Goal: Contribute content: Contribute content

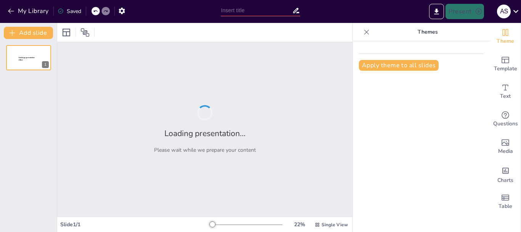
type input "Hablemos claro: Riesgos del uso de drogas legales e ilegales"
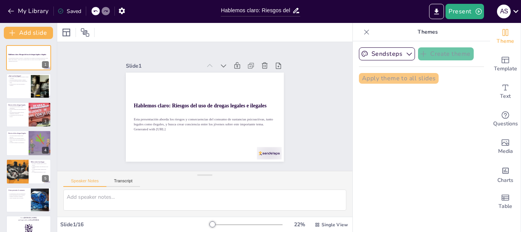
checkbox input "true"
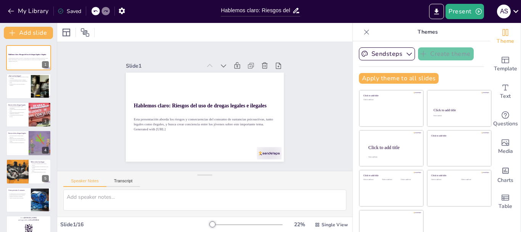
checkbox input "true"
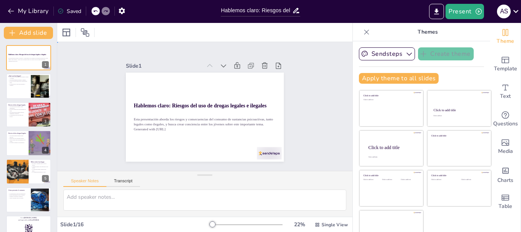
click at [316, 150] on div "Slide 1 Hablemos claro: Riesgos del uso de drogas legales e ilegales Esta prese…" at bounding box center [205, 106] width 320 height 259
checkbox input "true"
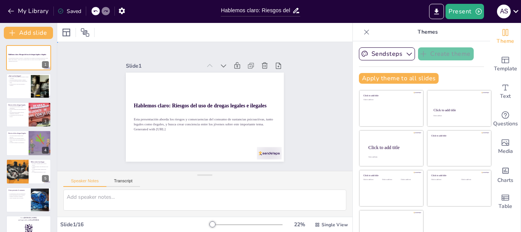
checkbox input "true"
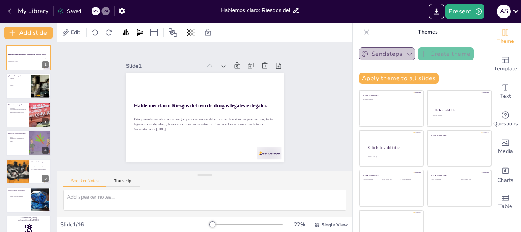
click at [405, 55] on icon "button" at bounding box center [409, 54] width 8 height 8
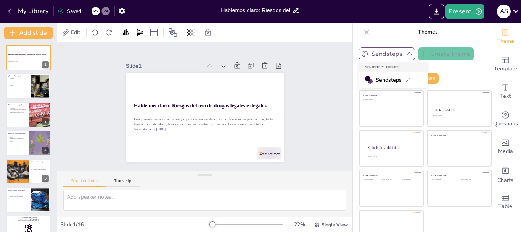
click at [388, 79] on span "Sendsteps" at bounding box center [393, 79] width 34 height 7
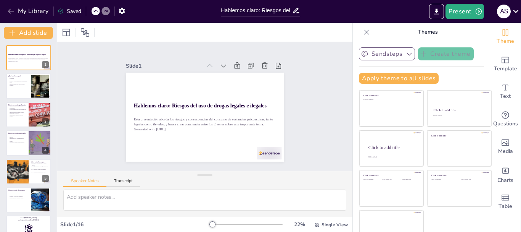
click at [388, 53] on button "Sendsteps" at bounding box center [387, 53] width 56 height 13
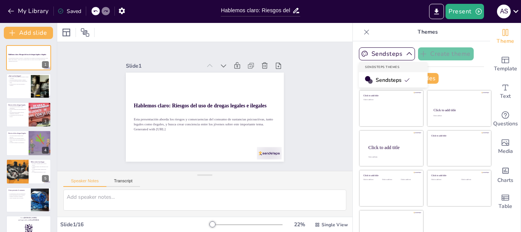
checkbox input "true"
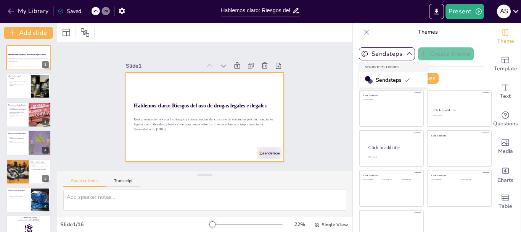
checkbox input "true"
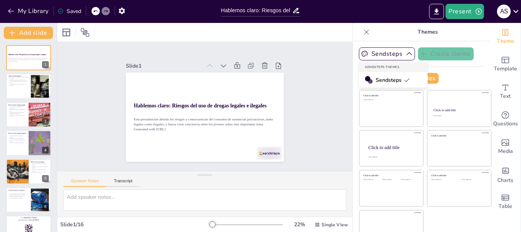
checkbox input "true"
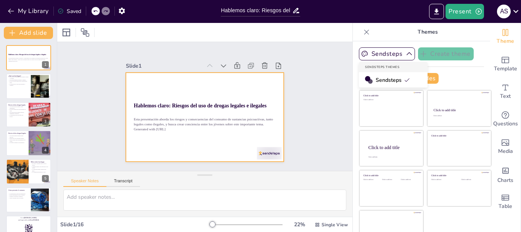
checkbox input "true"
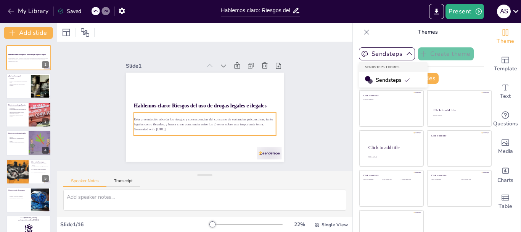
checkbox input "true"
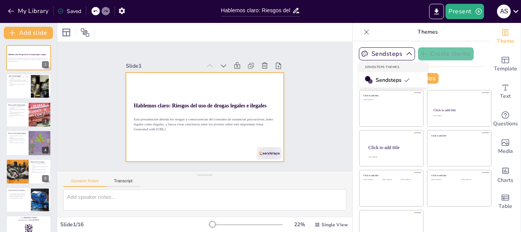
checkbox input "true"
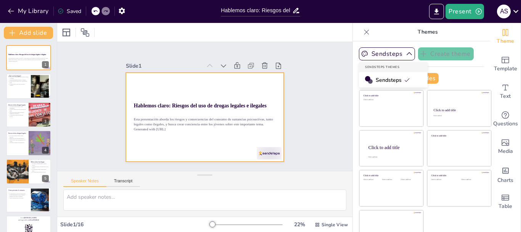
checkbox input "true"
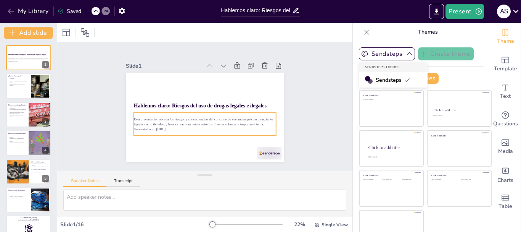
checkbox input "true"
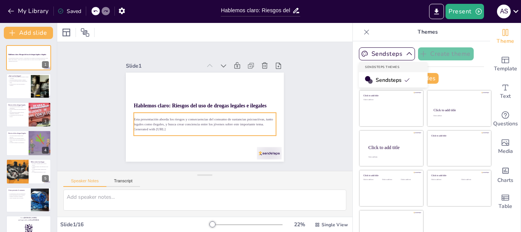
checkbox input "true"
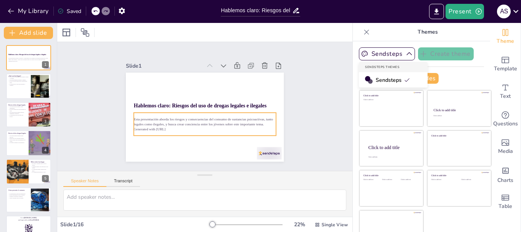
checkbox input "true"
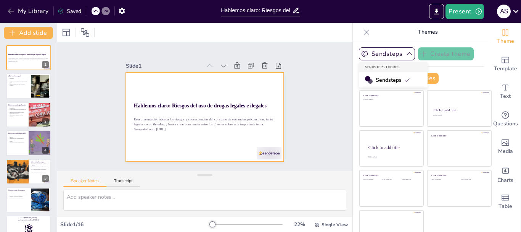
checkbox input "true"
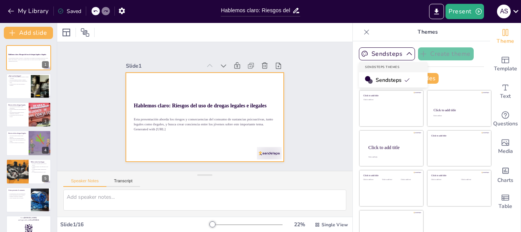
checkbox input "true"
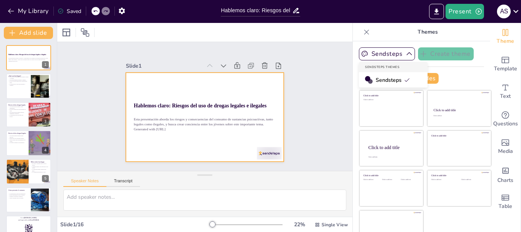
checkbox input "true"
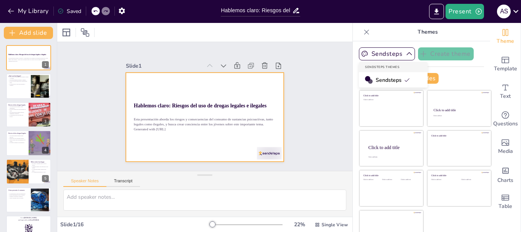
checkbox input "true"
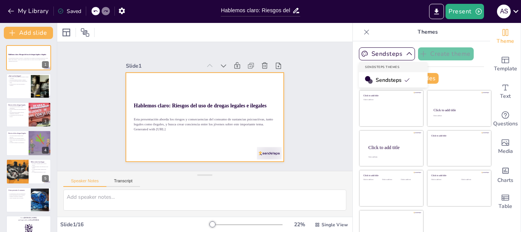
checkbox input "true"
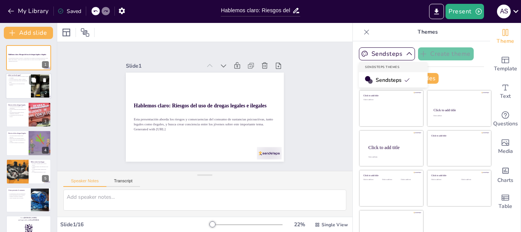
checkbox input "true"
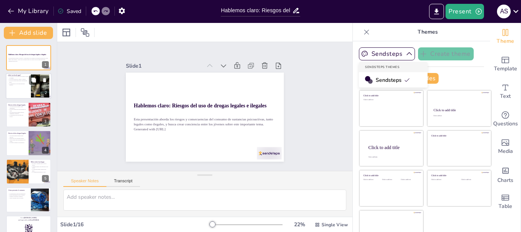
checkbox input "true"
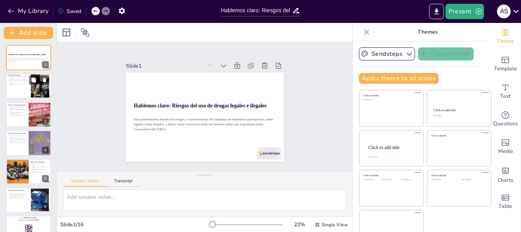
click at [32, 88] on div at bounding box center [40, 85] width 32 height 23
type textarea "Las drogas son definidas como sustancias que afectan nuestro cuerpo y mente. Es…"
checkbox input "true"
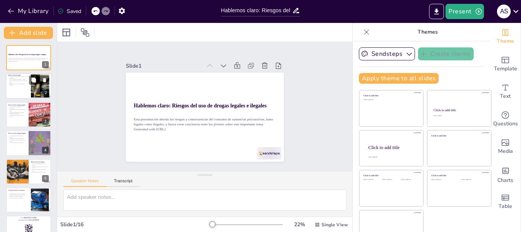
checkbox input "true"
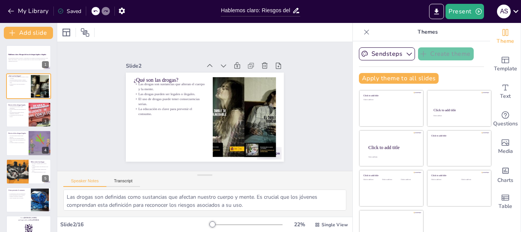
checkbox input "true"
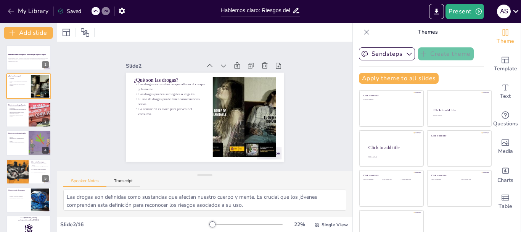
checkbox input "true"
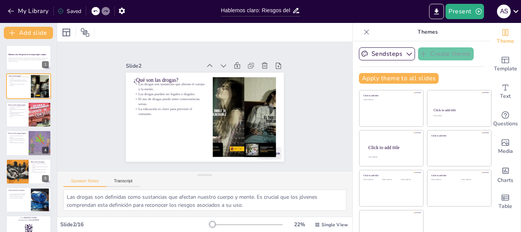
checkbox input "true"
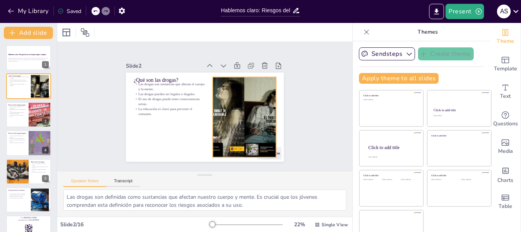
checkbox input "true"
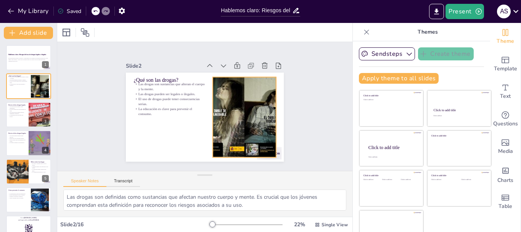
checkbox input "true"
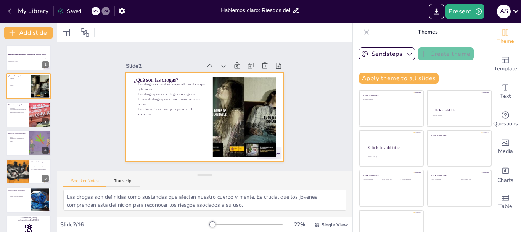
checkbox input "true"
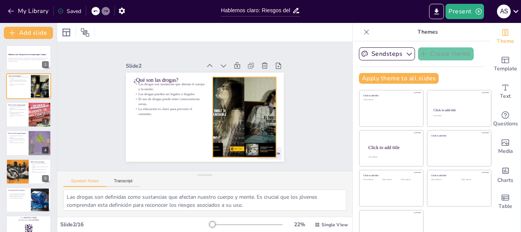
checkbox input "true"
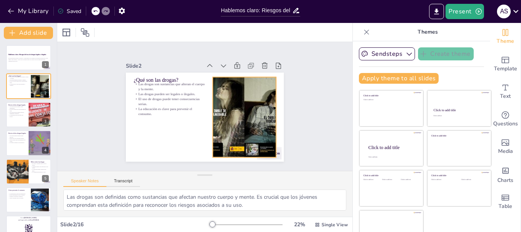
checkbox input "true"
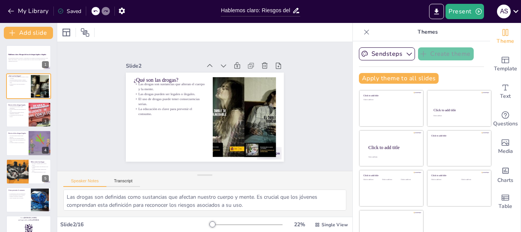
checkbox input "true"
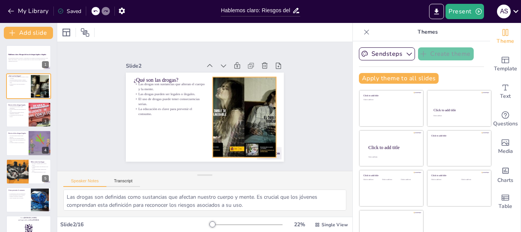
checkbox input "true"
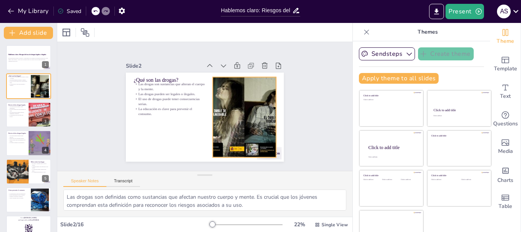
checkbox input "true"
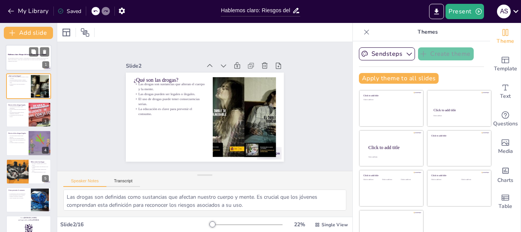
checkbox input "true"
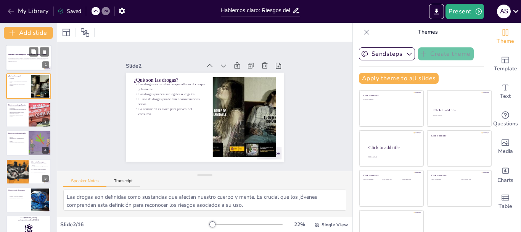
checkbox input "true"
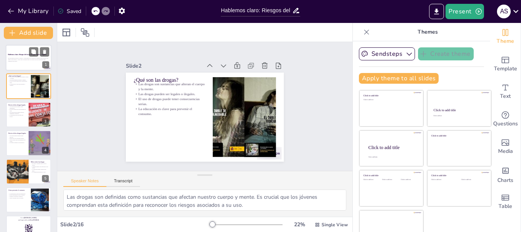
checkbox input "true"
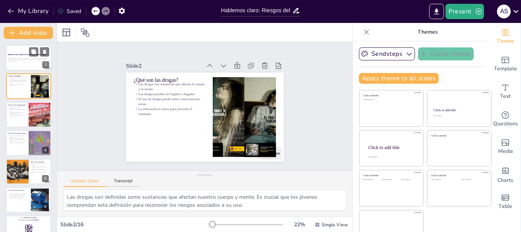
checkbox input "true"
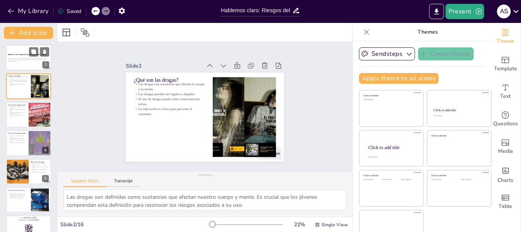
checkbox input "true"
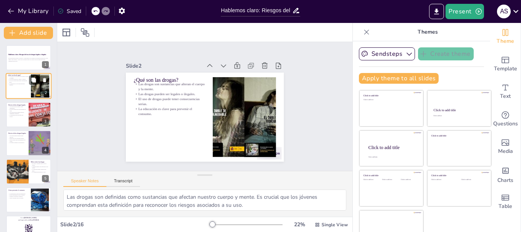
checkbox input "true"
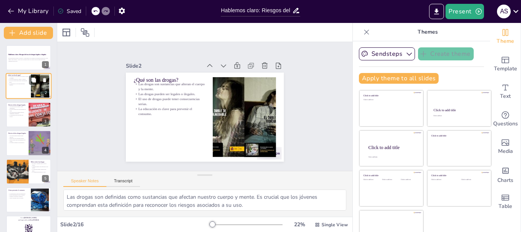
checkbox input "true"
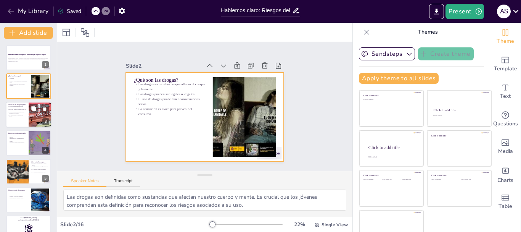
checkbox input "true"
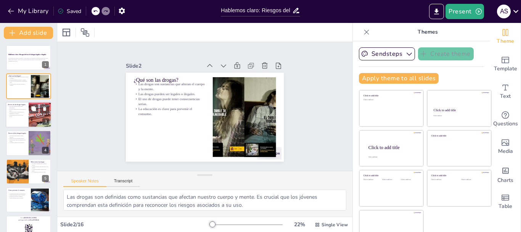
click at [18, 109] on p "El alcohol puede provocar problemas de salud." at bounding box center [17, 109] width 18 height 3
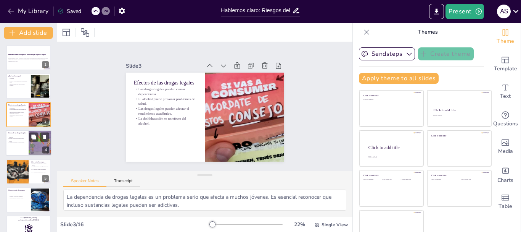
click at [21, 145] on div at bounding box center [29, 143] width 46 height 26
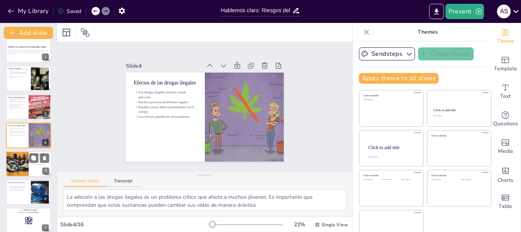
click at [24, 164] on div at bounding box center [17, 164] width 39 height 26
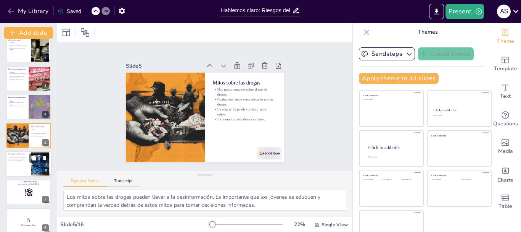
click at [26, 164] on div at bounding box center [29, 164] width 46 height 26
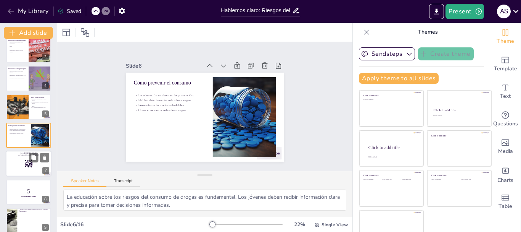
click at [24, 167] on div at bounding box center [29, 164] width 46 height 26
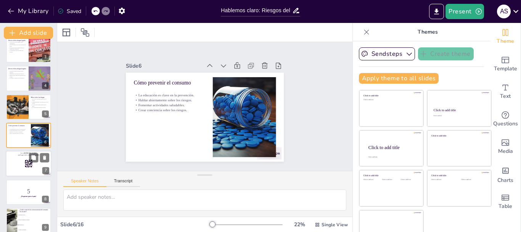
scroll to position [93, 0]
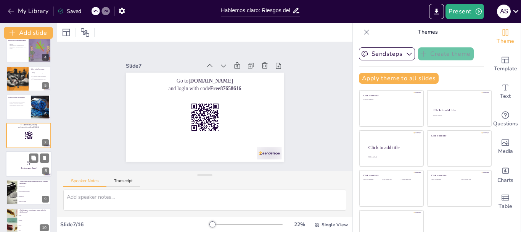
click at [23, 170] on div at bounding box center [29, 164] width 46 height 26
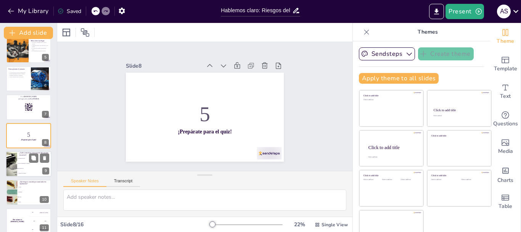
click at [22, 170] on li "Deshidratación" at bounding box center [34, 168] width 34 height 5
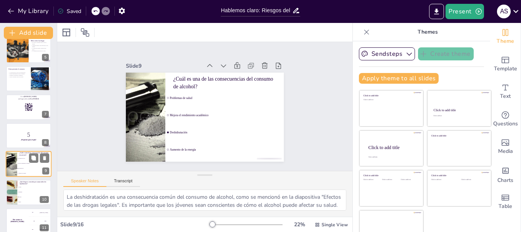
scroll to position [150, 0]
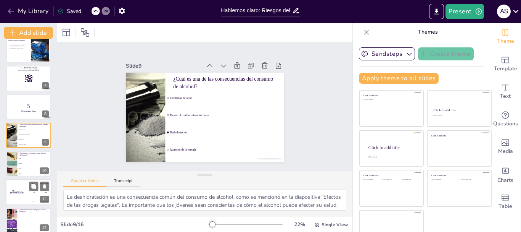
click at [22, 194] on div "The winner is Niels 🏆" at bounding box center [17, 192] width 23 height 26
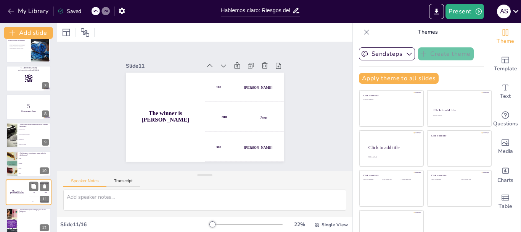
scroll to position [206, 0]
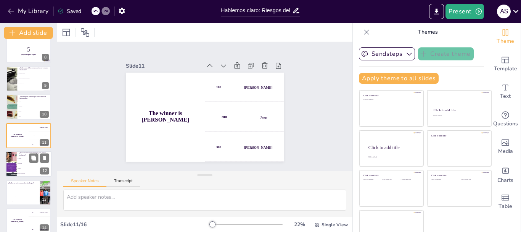
click at [21, 161] on li "Marihuana" at bounding box center [34, 163] width 34 height 5
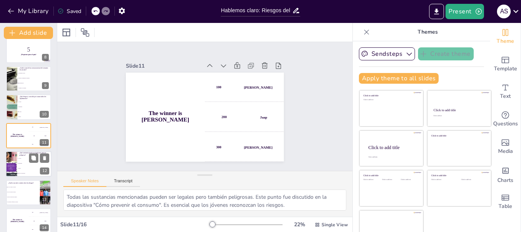
scroll to position [235, 0]
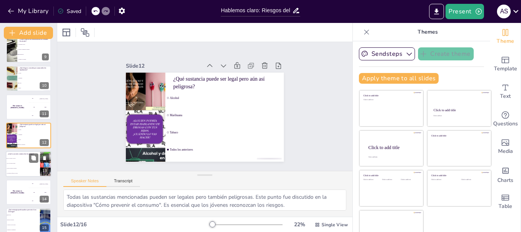
click at [16, 169] on li "Todas las drogas son ilegales" at bounding box center [23, 168] width 34 height 5
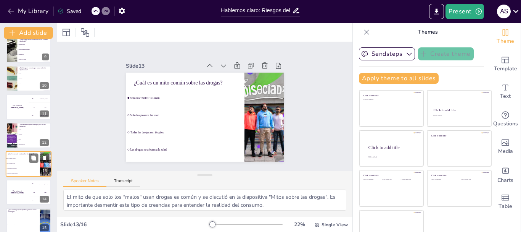
scroll to position [263, 0]
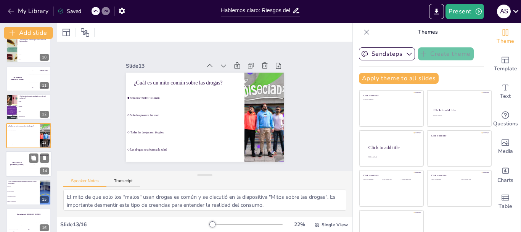
click at [20, 167] on div "The winner is Niels 🏆" at bounding box center [17, 164] width 23 height 26
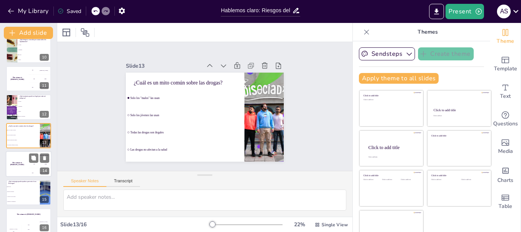
scroll to position [270, 0]
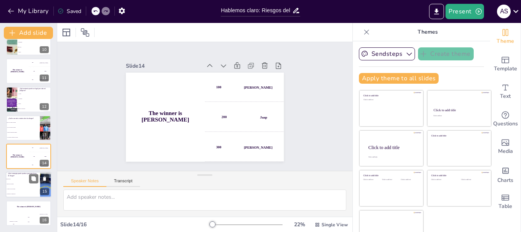
click at [18, 189] on li "Aceptar el uso de drogas" at bounding box center [23, 189] width 34 height 5
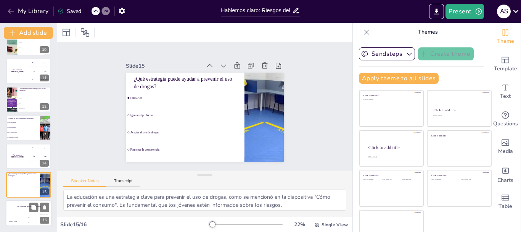
click at [19, 211] on div "The winner is Niels 🏆" at bounding box center [29, 206] width 46 height 13
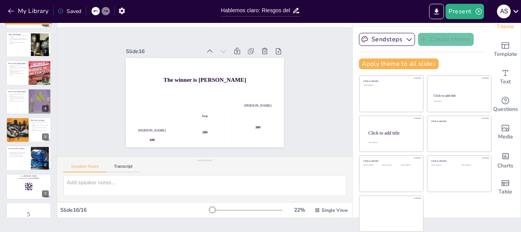
scroll to position [0, 0]
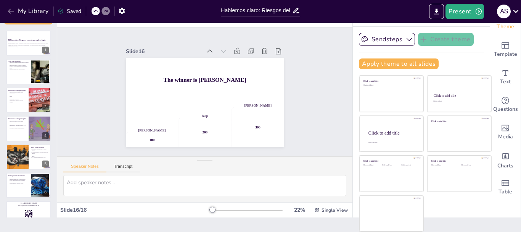
click at [23, 189] on div at bounding box center [28, 184] width 45 height 25
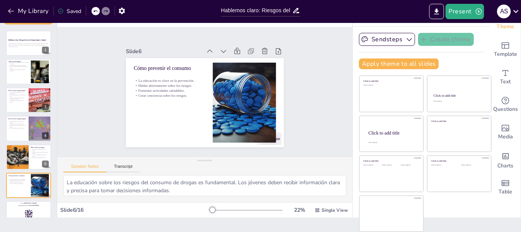
scroll to position [64, 0]
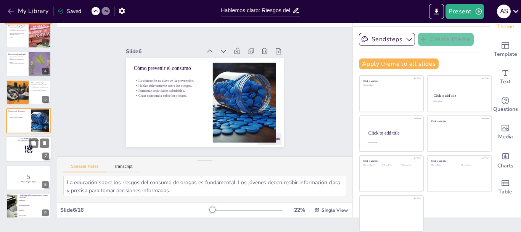
click at [14, 155] on div at bounding box center [29, 149] width 46 height 26
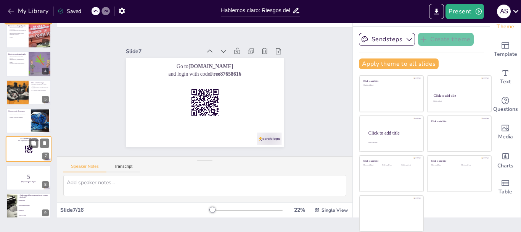
scroll to position [93, 0]
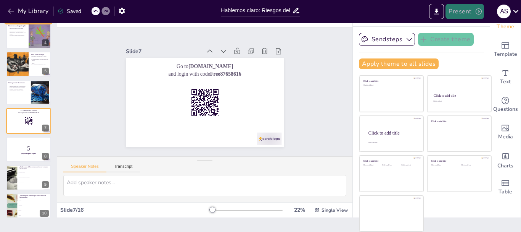
click at [480, 11] on icon "button" at bounding box center [479, 12] width 8 height 8
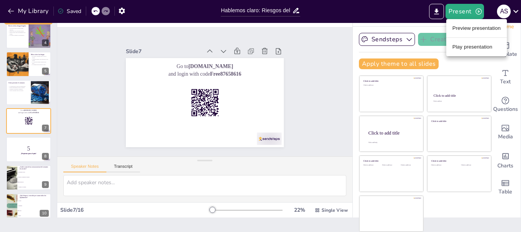
click at [480, 32] on li "Preview presentation" at bounding box center [476, 28] width 61 height 12
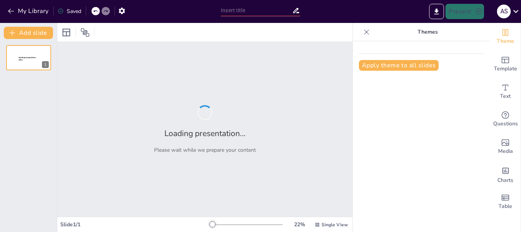
type input "Hablemos claro: Riesgos del uso de drogas legales e ilegales"
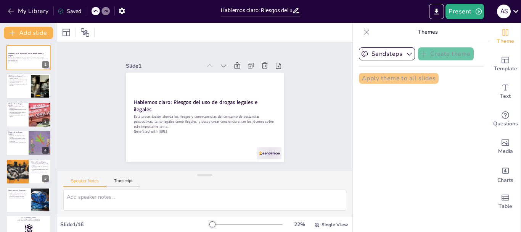
checkbox input "true"
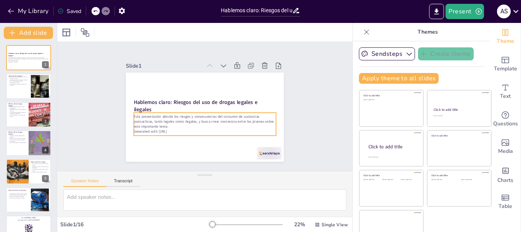
checkbox input "true"
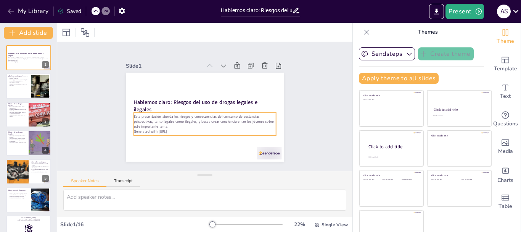
checkbox input "true"
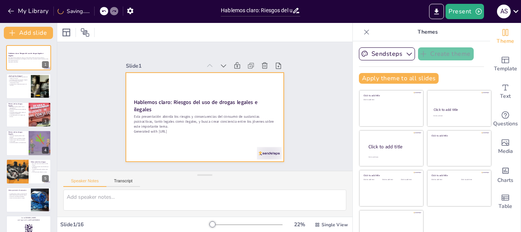
checkbox input "true"
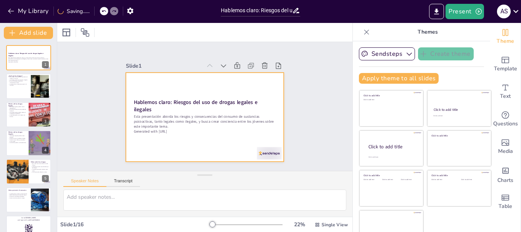
checkbox input "true"
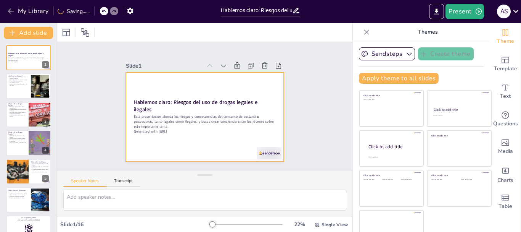
checkbox input "true"
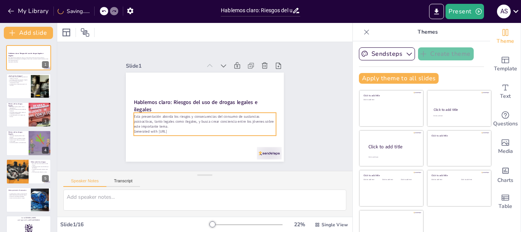
click at [179, 122] on p "Esta presentación aborda los riesgos y consecuencias del consumo de sustancias …" at bounding box center [201, 121] width 142 height 44
checkbox input "true"
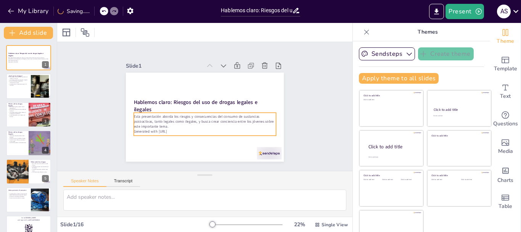
checkbox input "true"
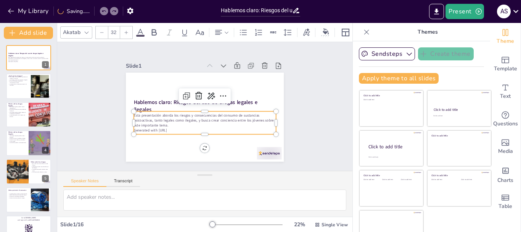
checkbox input "true"
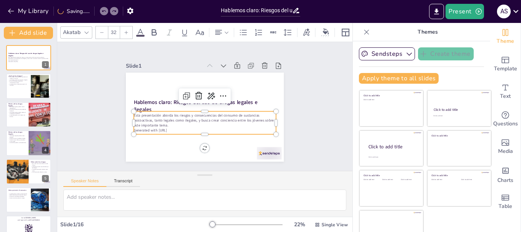
checkbox input "true"
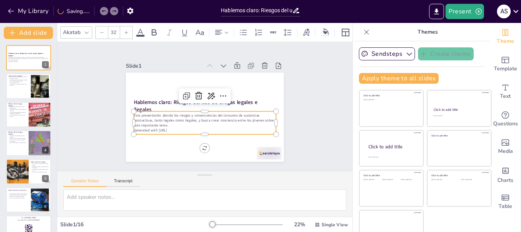
checkbox input "true"
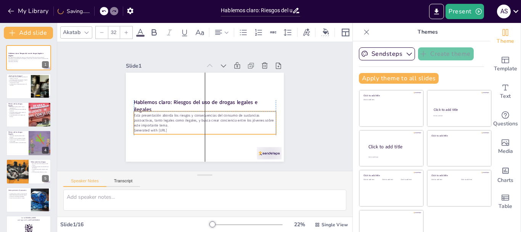
checkbox input "true"
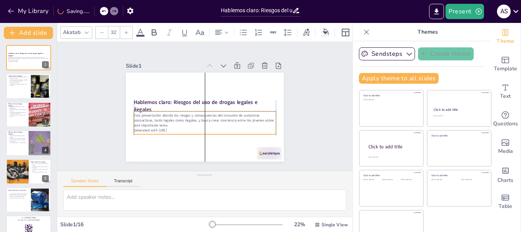
checkbox input "true"
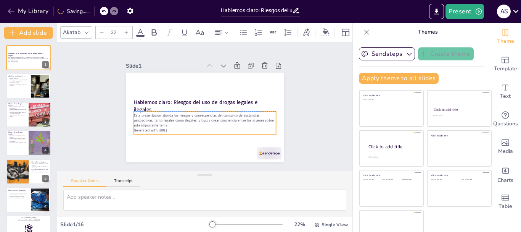
checkbox input "true"
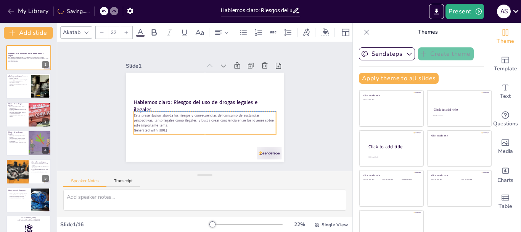
checkbox input "true"
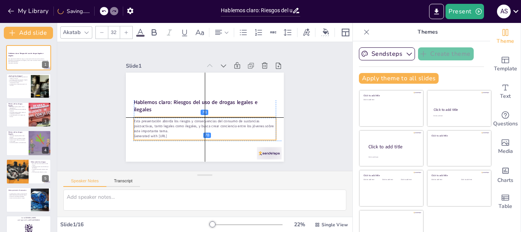
checkbox input "true"
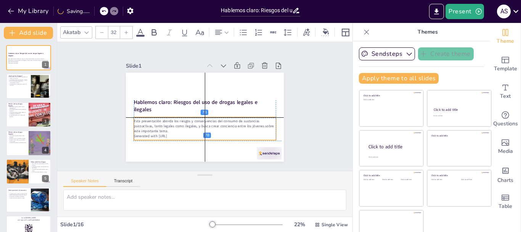
drag, startPoint x: 181, startPoint y: 130, endPoint x: 180, endPoint y: 136, distance: 5.4
click at [180, 136] on div "Esta presentación aborda los riesgos y consecuencias del consumo de sustancias …" at bounding box center [202, 128] width 144 height 38
checkbox input "true"
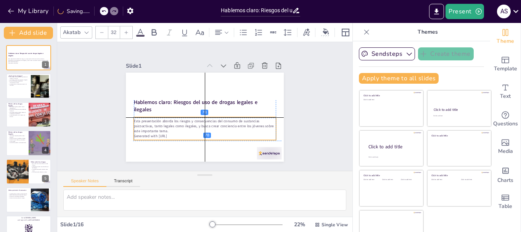
checkbox input "true"
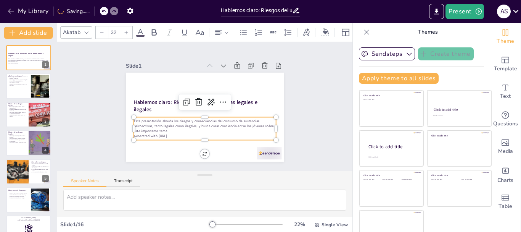
checkbox input "true"
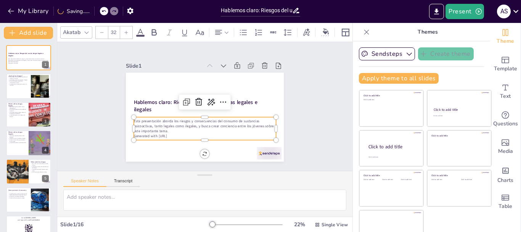
checkbox input "true"
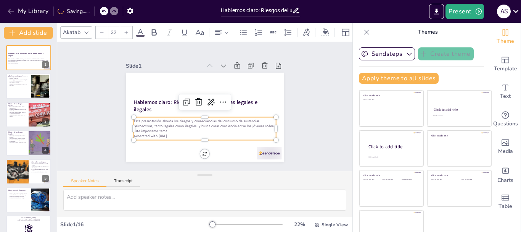
checkbox input "true"
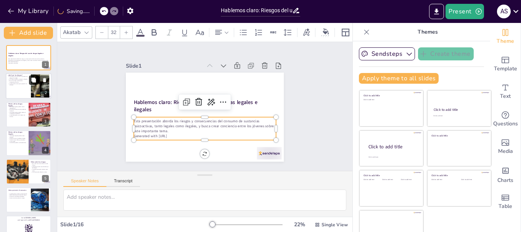
checkbox input "true"
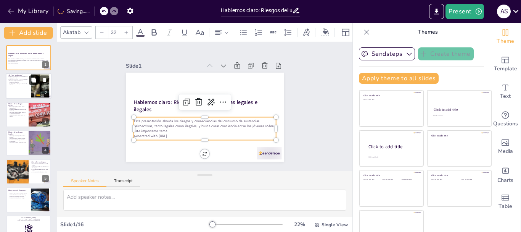
checkbox input "true"
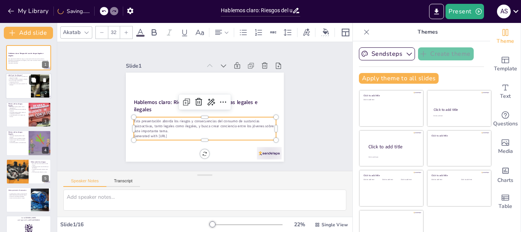
click at [33, 83] on button at bounding box center [33, 80] width 9 height 9
type textarea "Las drogas son definidas como sustancias que afectan nuestro cuerpo y mente. Es…"
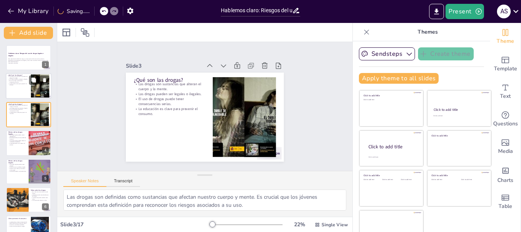
checkbox input "true"
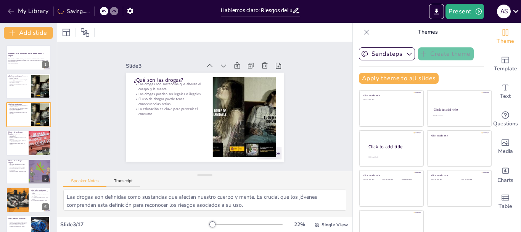
checkbox input "true"
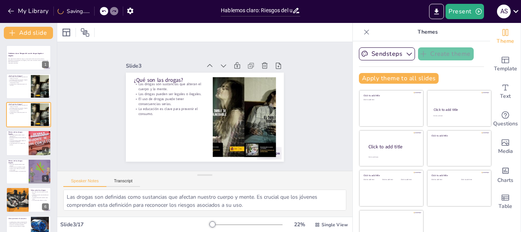
checkbox input "true"
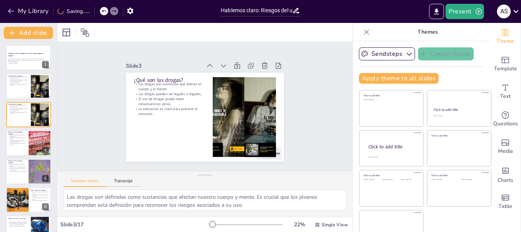
checkbox input "true"
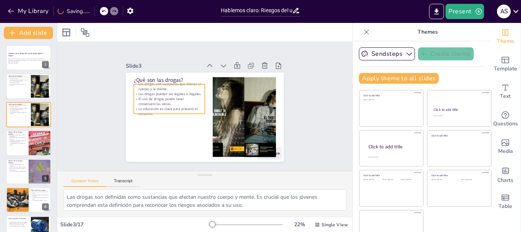
click at [169, 97] on p "El uso de drogas puede tener consecuencias serias." at bounding box center [191, 73] width 44 height 66
checkbox input "true"
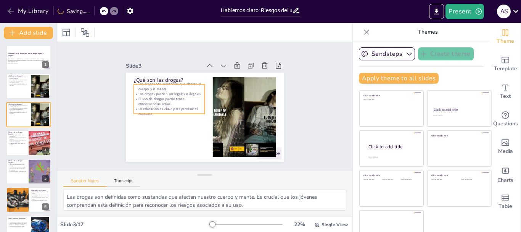
checkbox input "true"
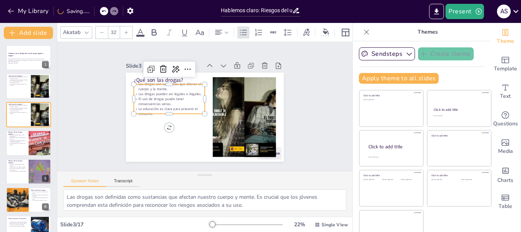
checkbox input "true"
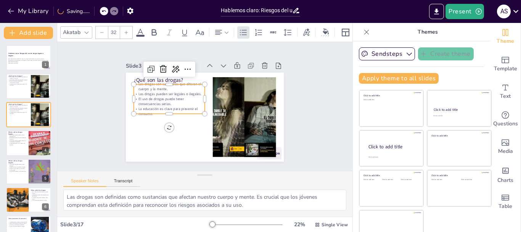
checkbox input "true"
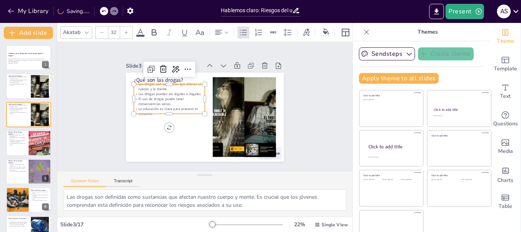
checkbox input "true"
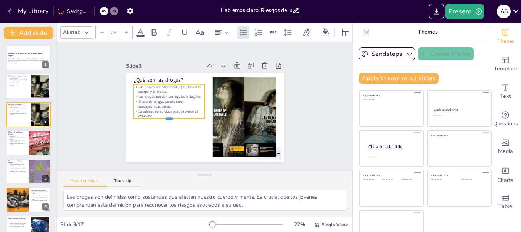
checkbox input "true"
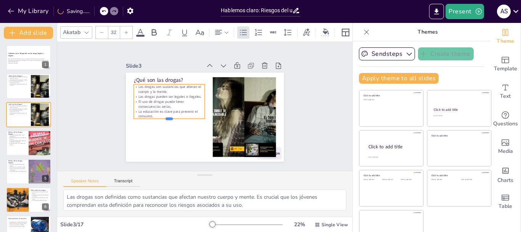
checkbox input "true"
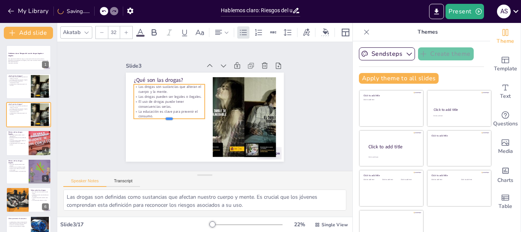
checkbox input "true"
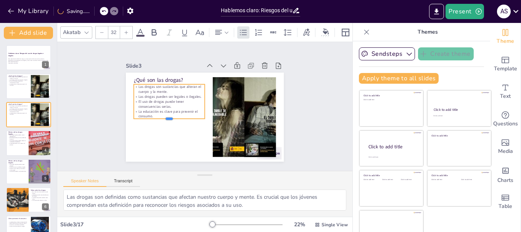
checkbox input "true"
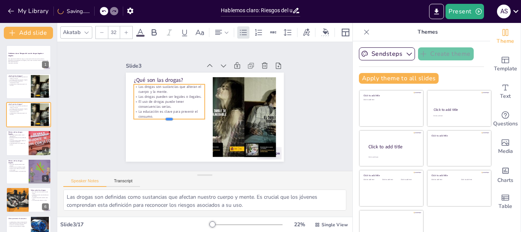
checkbox input "true"
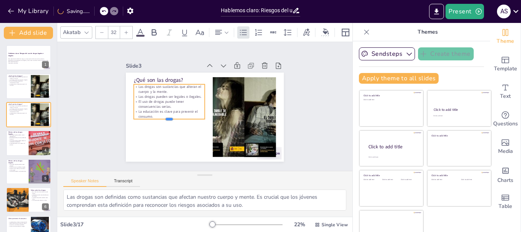
checkbox input "true"
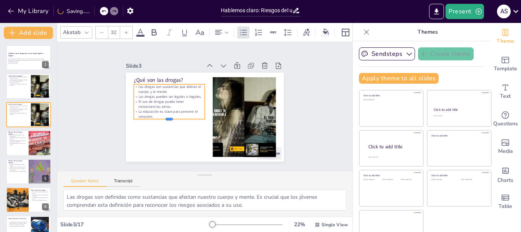
checkbox input "true"
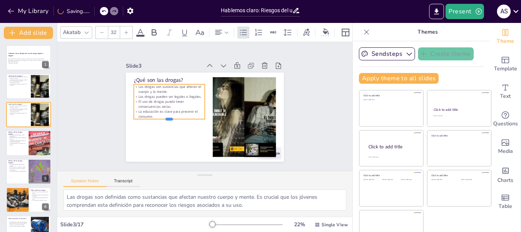
checkbox input "true"
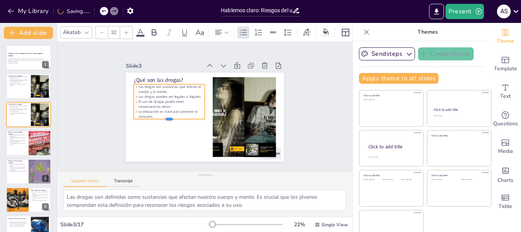
checkbox input "true"
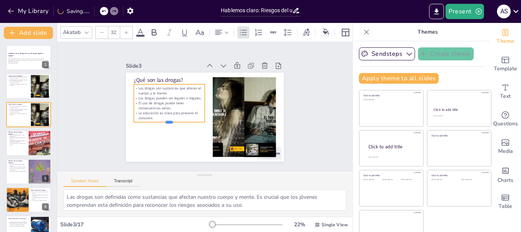
checkbox input "true"
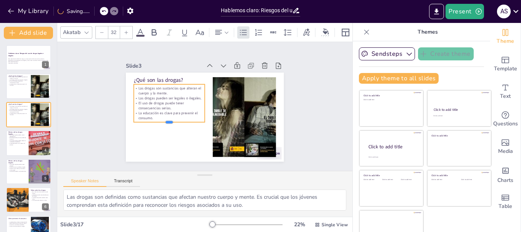
checkbox input "true"
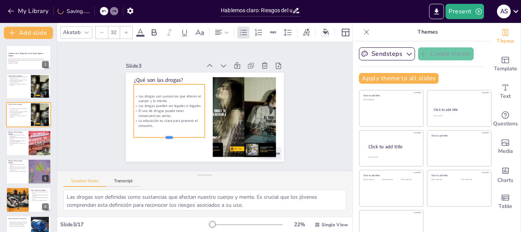
drag, startPoint x: 149, startPoint y: 110, endPoint x: 149, endPoint y: 134, distance: 23.6
click at [149, 131] on div at bounding box center [156, 102] width 52 height 57
click at [26, 137] on div at bounding box center [29, 143] width 46 height 26
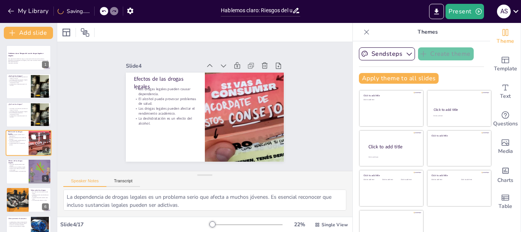
scroll to position [8, 0]
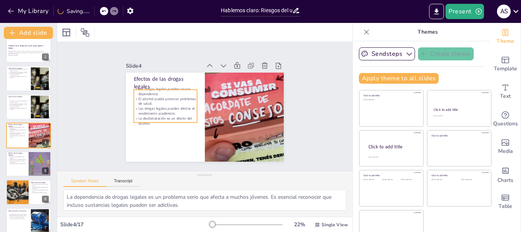
click at [206, 95] on p "La deshidratación es un efecto del alcohol." at bounding box center [237, 80] width 63 height 29
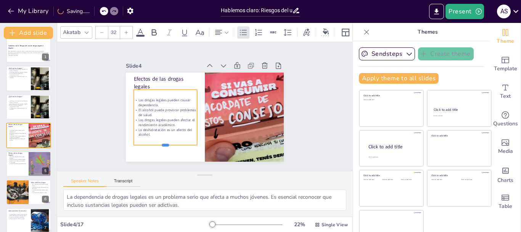
drag, startPoint x: 156, startPoint y: 120, endPoint x: 155, endPoint y: 143, distance: 22.5
click at [155, 138] on div at bounding box center [148, 117] width 55 height 42
click at [16, 165] on div at bounding box center [29, 164] width 46 height 26
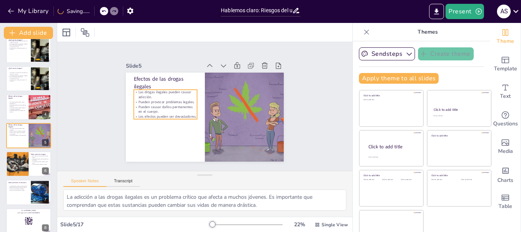
click at [164, 105] on p "Pueden causar daños permanentes en el cuerpo." at bounding box center [173, 82] width 53 height 50
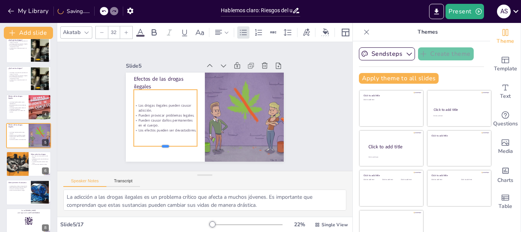
drag, startPoint x: 157, startPoint y: 118, endPoint x: 153, endPoint y: 145, distance: 27.4
click at [153, 145] on div at bounding box center [157, 139] width 63 height 19
click at [19, 162] on div at bounding box center [17, 164] width 39 height 26
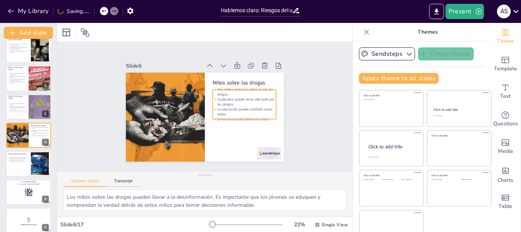
click at [229, 110] on p "La educación puede combatir estos mitos." at bounding box center [239, 127] width 62 height 35
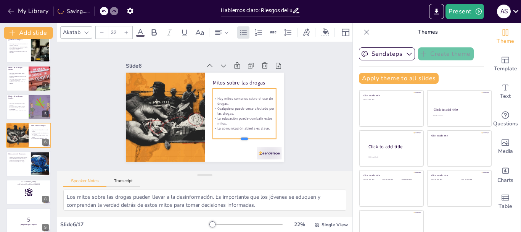
drag, startPoint x: 236, startPoint y: 115, endPoint x: 234, endPoint y: 136, distance: 21.0
click at [234, 139] on div at bounding box center [232, 151] width 62 height 25
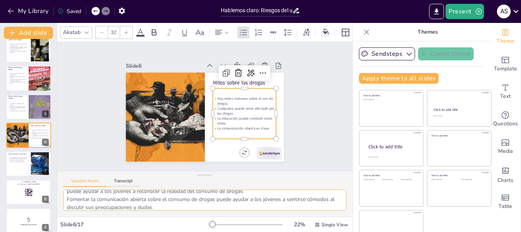
scroll to position [50, 0]
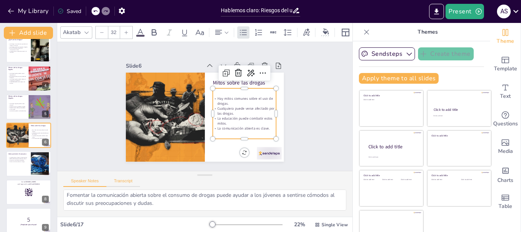
click at [127, 180] on button "Transcript" at bounding box center [123, 182] width 34 height 8
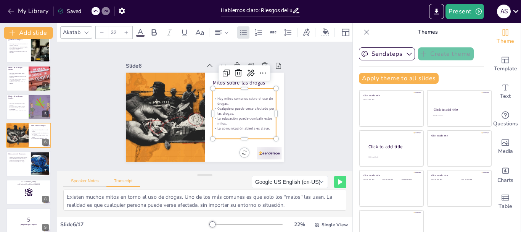
click at [90, 180] on button "Speaker Notes" at bounding box center [84, 182] width 43 height 8
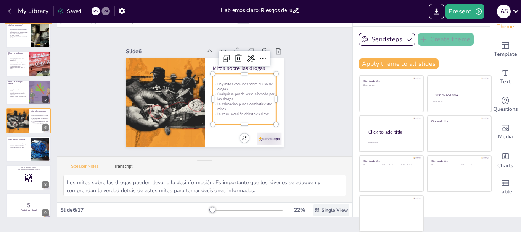
click at [322, 210] on span "Single View" at bounding box center [335, 210] width 26 height 6
click at [315, 194] on font "Vista de lista" at bounding box center [315, 192] width 31 height 7
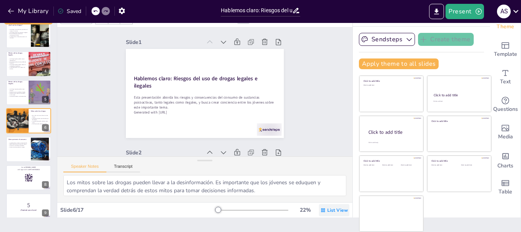
click at [319, 208] on div "List View" at bounding box center [334, 210] width 31 height 12
click at [318, 179] on font "Vista única" at bounding box center [309, 177] width 26 height 7
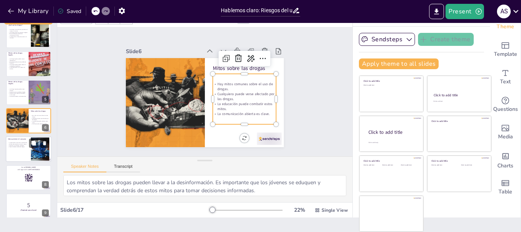
click at [18, 147] on p "Crear conciencia sobre los riesgos." at bounding box center [18, 147] width 21 height 2
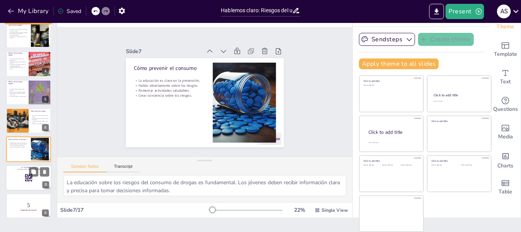
scroll to position [93, 0]
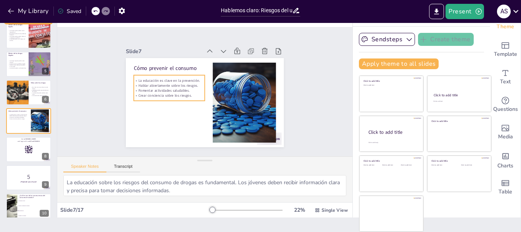
click at [183, 85] on p "Hablar abiertamente sobre los riesgos." at bounding box center [175, 72] width 67 height 34
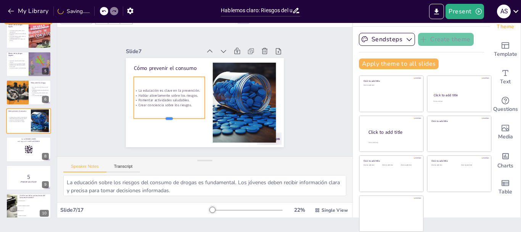
drag, startPoint x: 162, startPoint y: 100, endPoint x: 160, endPoint y: 116, distance: 16.2
click at [160, 116] on div at bounding box center [164, 113] width 71 height 21
click at [34, 152] on div at bounding box center [29, 149] width 46 height 26
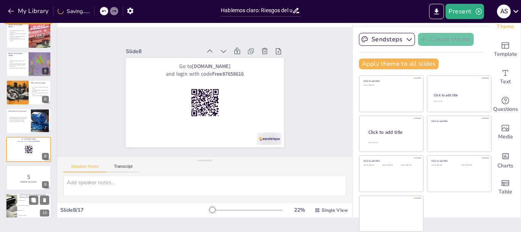
scroll to position [121, 0]
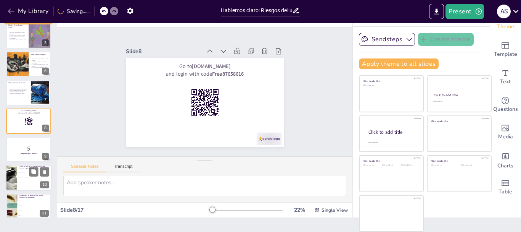
click at [23, 174] on li "Problemas de salud" at bounding box center [34, 172] width 34 height 5
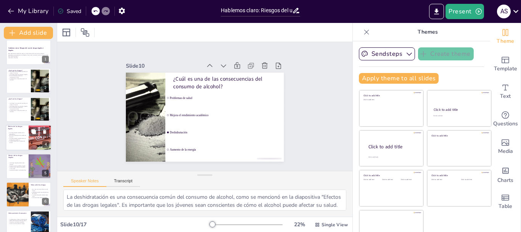
scroll to position [0, 0]
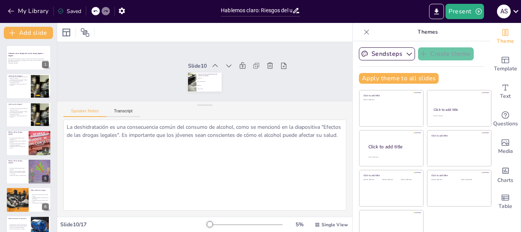
drag, startPoint x: 201, startPoint y: 175, endPoint x: 204, endPoint y: 98, distance: 77.1
click at [204, 98] on div "Slide 1 Hablemos claro: Riesgos del uso de drogas legales e ilegales Esta prese…" at bounding box center [204, 129] width 295 height 174
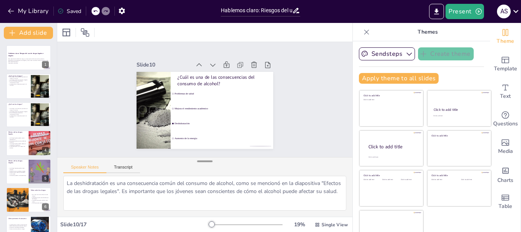
drag, startPoint x: 201, startPoint y: 105, endPoint x: 192, endPoint y: 160, distance: 55.7
click at [197, 160] on div at bounding box center [204, 161] width 15 height 8
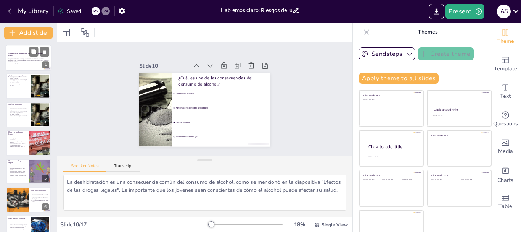
click at [16, 62] on p "Esta presentación aborda los riesgos y consecuencias del consumo de sustancias …" at bounding box center [28, 60] width 41 height 4
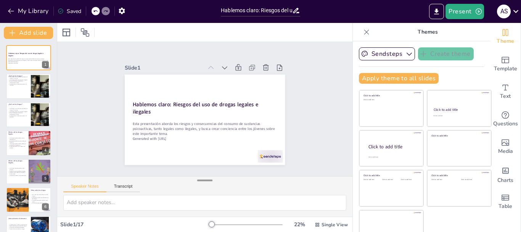
drag, startPoint x: 194, startPoint y: 159, endPoint x: 193, endPoint y: 182, distance: 22.1
click at [197, 182] on div at bounding box center [204, 180] width 15 height 8
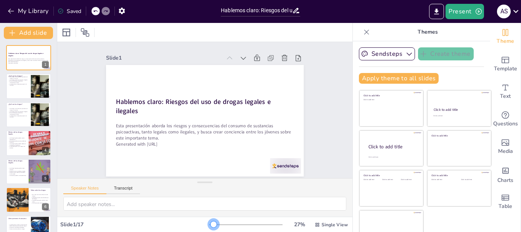
click at [211, 222] on div at bounding box center [214, 224] width 6 height 6
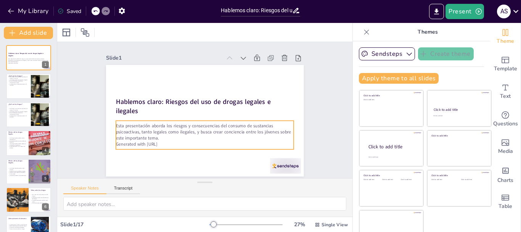
click at [185, 133] on p "Esta presentación aborda los riesgos y consecuencias del consumo de sustancias …" at bounding box center [196, 129] width 170 height 89
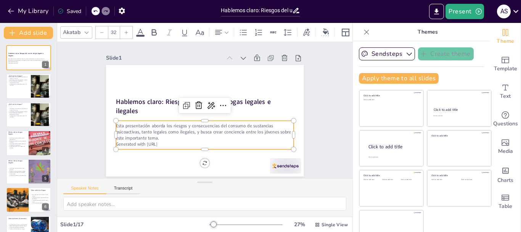
click at [163, 144] on p "Generated with Sendsteps.ai" at bounding box center [185, 137] width 148 height 109
click at [164, 142] on p "Generated with Sendsteps.ai" at bounding box center [197, 143] width 175 height 43
click at [164, 137] on p "Generated with Sendsteps.ai" at bounding box center [225, 81] width 148 height 109
drag, startPoint x: 164, startPoint y: 142, endPoint x: 132, endPoint y: 143, distance: 32.1
click at [132, 143] on p "Generated with Sendsteps.ai" at bounding box center [197, 143] width 175 height 43
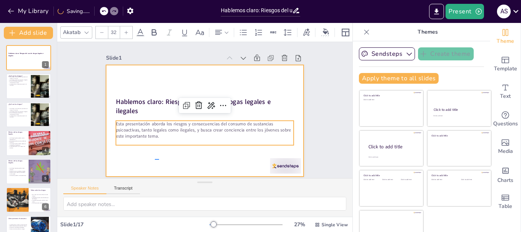
click at [159, 159] on div at bounding box center [201, 120] width 222 height 167
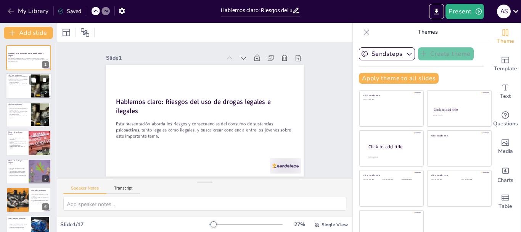
click at [24, 88] on div at bounding box center [29, 86] width 46 height 26
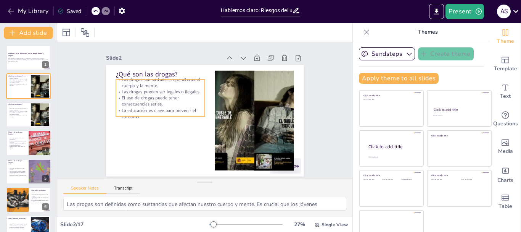
click at [151, 107] on p "La educación es clave para prevenir el consumo." at bounding box center [160, 113] width 89 height 12
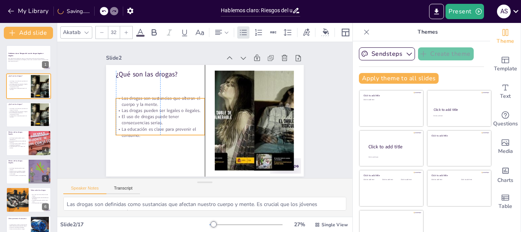
drag, startPoint x: 152, startPoint y: 114, endPoint x: 149, endPoint y: 135, distance: 20.8
click at [149, 132] on p "La educación es clave para prevenir el consumo." at bounding box center [155, 101] width 79 height 62
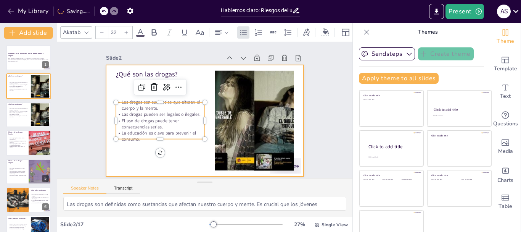
click at [160, 151] on div at bounding box center [202, 120] width 217 height 150
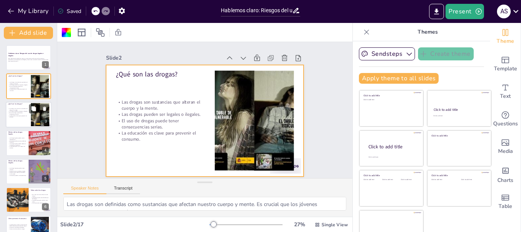
click at [22, 119] on div "Las drogas son sustancias que alteran el cuerpo y la mente. Las drogas pueden s…" at bounding box center [18, 112] width 21 height 15
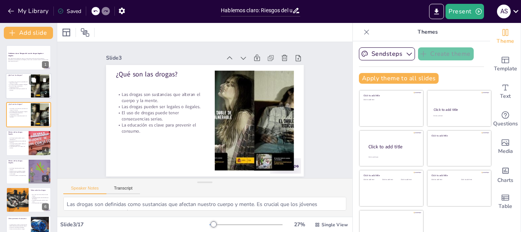
click at [19, 85] on p "El uso de drogas puede tener consecuencias serias." at bounding box center [18, 86] width 21 height 3
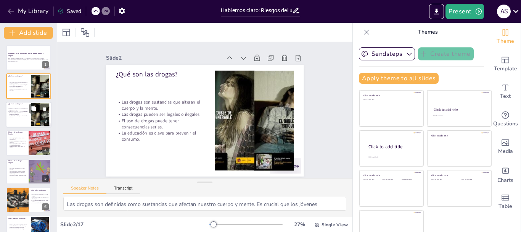
click at [18, 107] on div "Las drogas son sustancias que alteran el cuerpo y la mente. Las drogas pueden s…" at bounding box center [18, 112] width 21 height 15
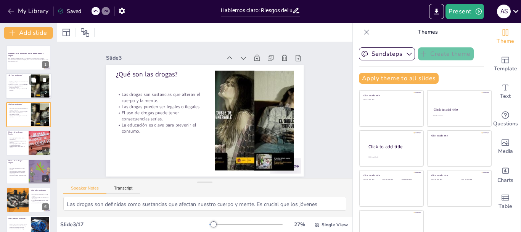
click at [18, 83] on p "Las drogas son sustancias que alteran el cuerpo y la mente." at bounding box center [18, 82] width 21 height 3
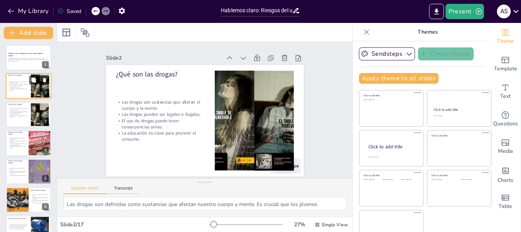
click at [47, 78] on button at bounding box center [44, 80] width 9 height 9
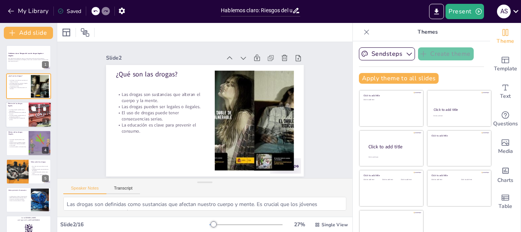
click at [18, 109] on p "Las drogas legales pueden causar dependencia." at bounding box center [17, 110] width 18 height 3
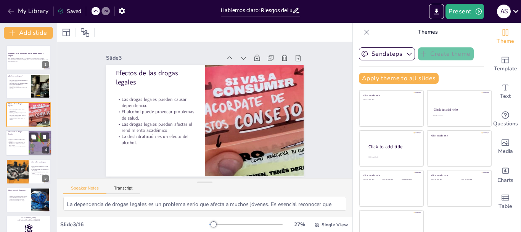
click at [19, 145] on p "Pueden causar daños permanentes en el cuerpo." at bounding box center [17, 144] width 18 height 3
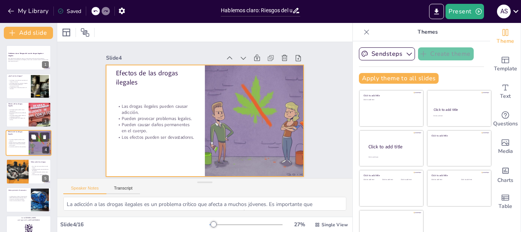
scroll to position [8, 0]
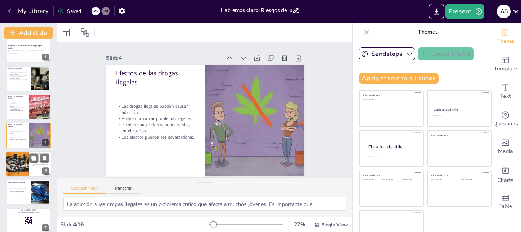
click at [19, 160] on div at bounding box center [17, 164] width 39 height 26
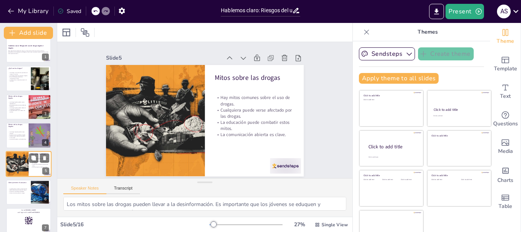
scroll to position [36, 0]
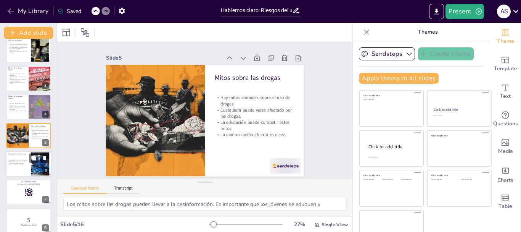
click at [21, 166] on div "La educación es clave en la prevención. Hablar abiertamente sobre los riesgos. …" at bounding box center [18, 162] width 21 height 12
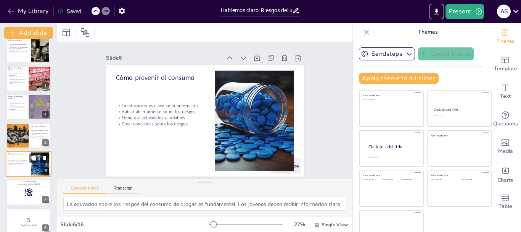
scroll to position [64, 0]
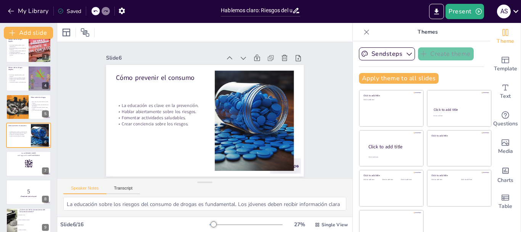
click at [27, 210] on p "¿Cuál es una de las consecuencias del consumo de alcohol?" at bounding box center [33, 210] width 29 height 4
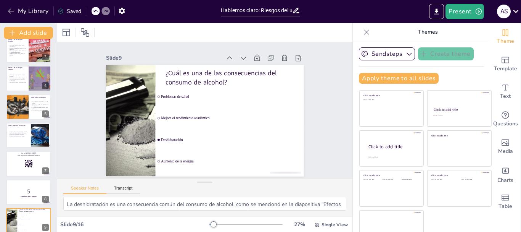
scroll to position [150, 0]
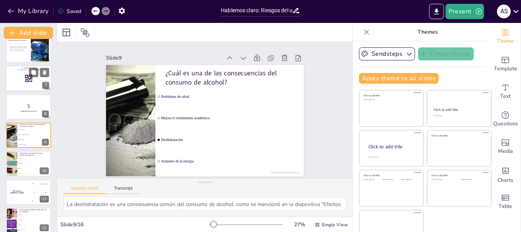
click at [18, 73] on div at bounding box center [29, 79] width 46 height 26
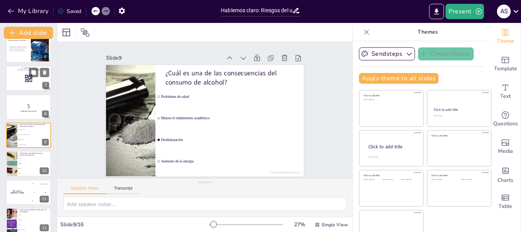
scroll to position [93, 0]
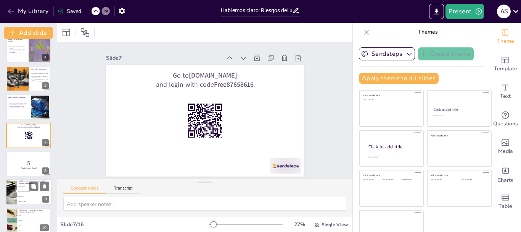
click at [29, 194] on li "Deshidratación" at bounding box center [34, 196] width 34 height 5
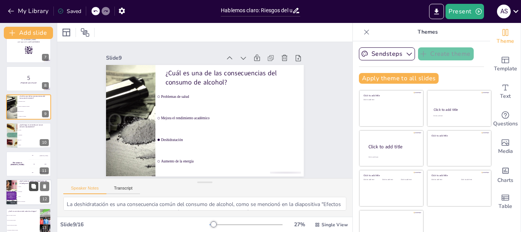
scroll to position [226, 0]
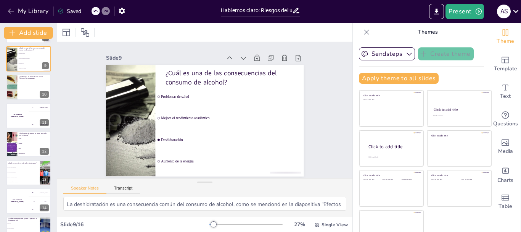
click at [18, 92] on li "Cocaína" at bounding box center [35, 91] width 34 height 5
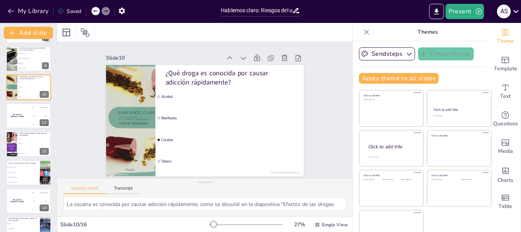
scroll to position [178, 0]
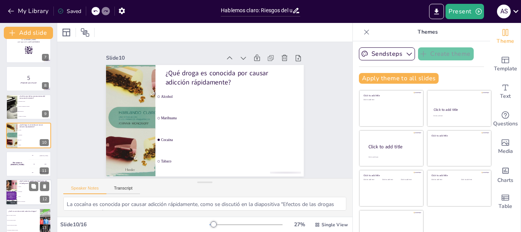
click at [19, 190] on li "Marihuana" at bounding box center [34, 191] width 34 height 5
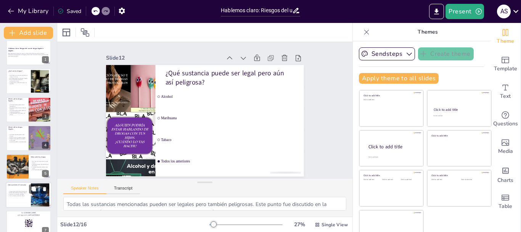
scroll to position [0, 0]
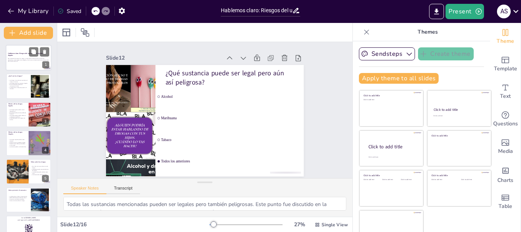
click at [18, 59] on p "Esta presentación aborda los riesgos y consecuencias del consumo de sustancias …" at bounding box center [28, 60] width 41 height 4
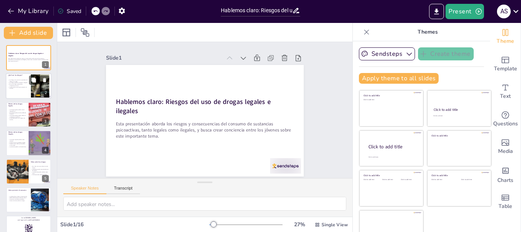
click at [17, 93] on div at bounding box center [29, 86] width 46 height 26
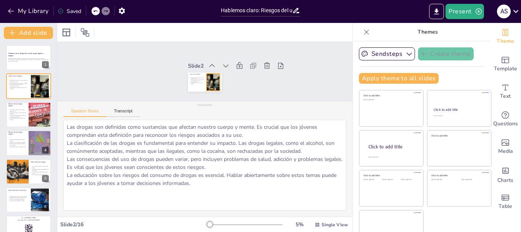
drag, startPoint x: 201, startPoint y: 183, endPoint x: 199, endPoint y: 78, distance: 104.9
click at [199, 78] on div "Slide 1 Hablemos claro: Riesgos del uso de drogas legales e ilegales Esta prese…" at bounding box center [204, 129] width 295 height 174
click at [13, 115] on p "Las drogas legales pueden afectar el rendimiento académico." at bounding box center [17, 115] width 18 height 3
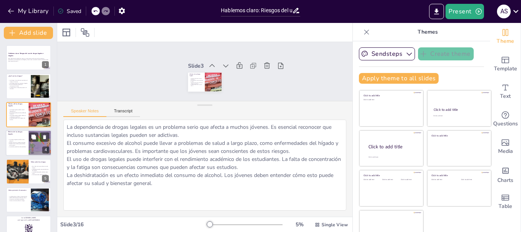
click at [20, 142] on p "Pueden provocar problemas legales." at bounding box center [17, 143] width 18 height 2
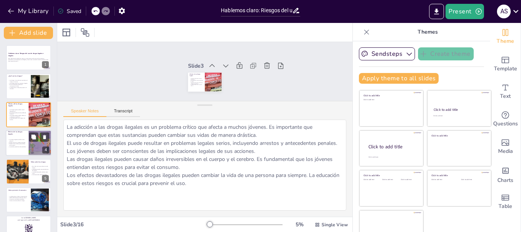
scroll to position [8, 0]
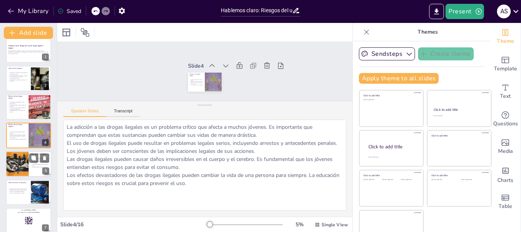
click at [22, 172] on div at bounding box center [17, 164] width 39 height 26
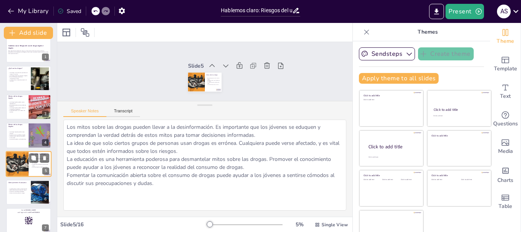
scroll to position [36, 0]
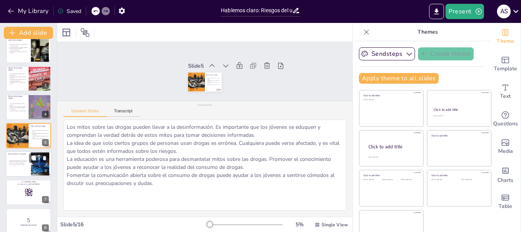
click at [23, 168] on div "La educación es clave en la prevención. Hablar abiertamente sobre los riesgos. …" at bounding box center [18, 162] width 21 height 12
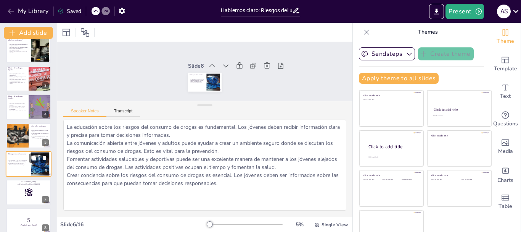
scroll to position [64, 0]
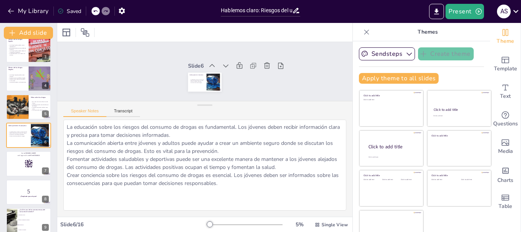
click at [17, 207] on div "¿Cuál es una de las consecuencias del consumo de alcohol? Problemas de salud Me…" at bounding box center [28, 207] width 45 height 0
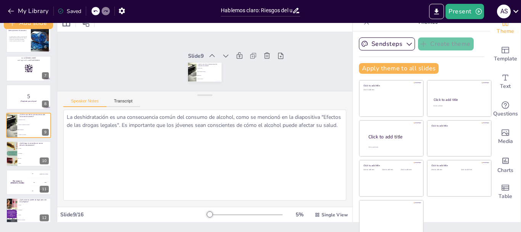
scroll to position [14, 0]
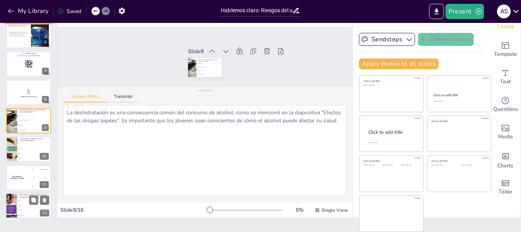
click at [10, 206] on div at bounding box center [11, 206] width 19 height 26
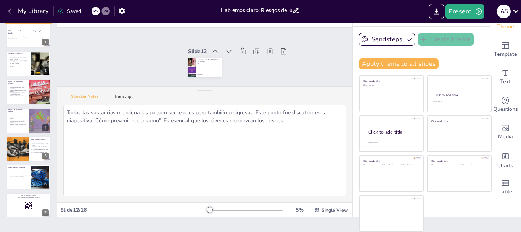
scroll to position [0, 0]
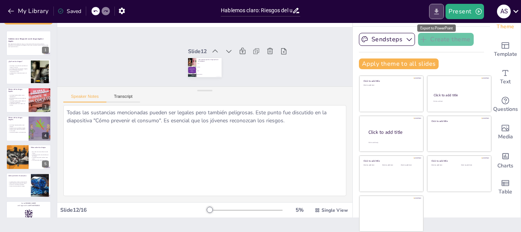
click at [438, 13] on icon "Export to PowerPoint" at bounding box center [437, 12] width 8 height 8
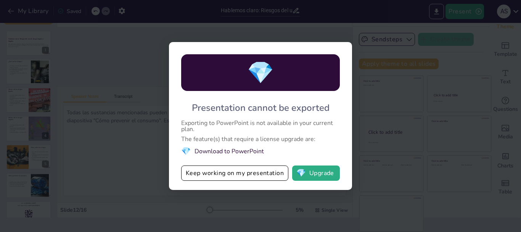
click at [268, 190] on div "💎 Presentation cannot be exported Exporting to PowerPoint is not available in y…" at bounding box center [260, 116] width 521 height 232
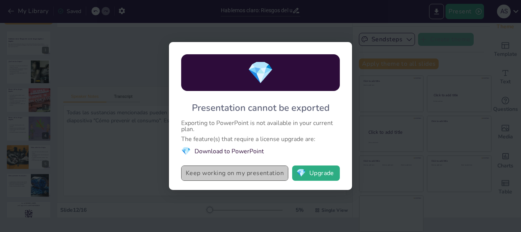
click at [241, 168] on button "Keep working on my presentation" at bounding box center [234, 172] width 107 height 15
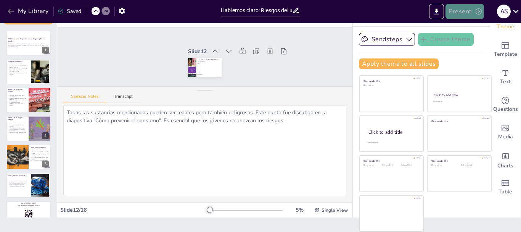
click at [465, 12] on button "Present" at bounding box center [464, 11] width 38 height 15
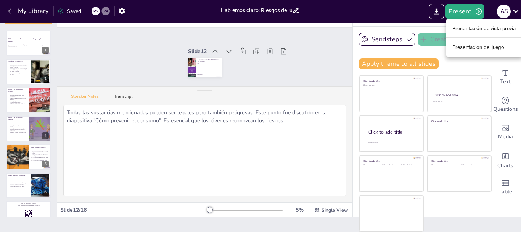
click at [466, 50] on font "Presentación del juego" at bounding box center [478, 47] width 52 height 8
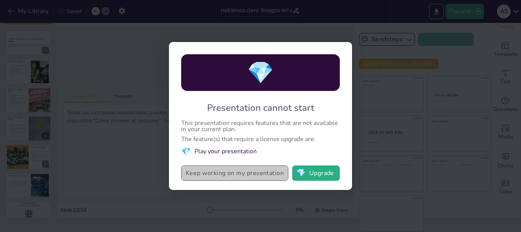
click at [258, 169] on button "Keep working on my presentation" at bounding box center [234, 172] width 107 height 15
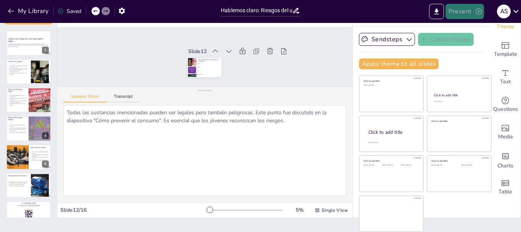
click at [461, 8] on button "Present" at bounding box center [464, 11] width 38 height 15
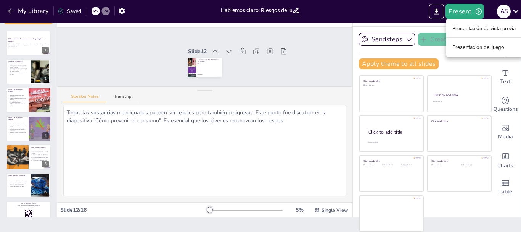
click at [461, 29] on font "Presentación de vista previa" at bounding box center [484, 29] width 64 height 6
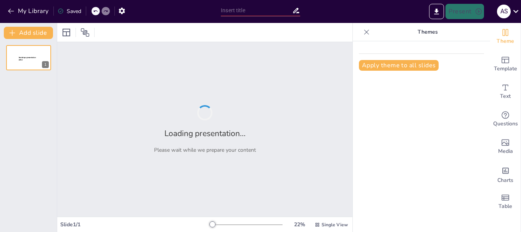
type input "Hablemos claro: Riesgos del uso de drogas legales e ilegales"
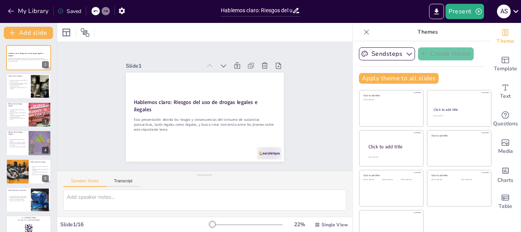
checkbox input "true"
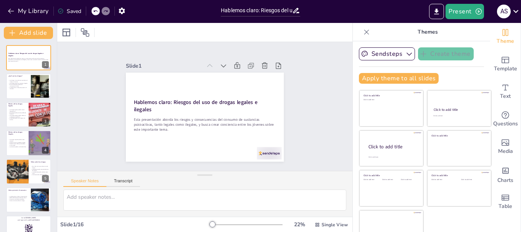
checkbox input "true"
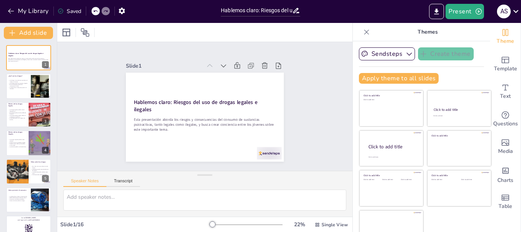
checkbox input "true"
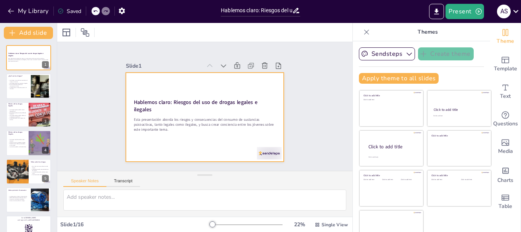
checkbox input "true"
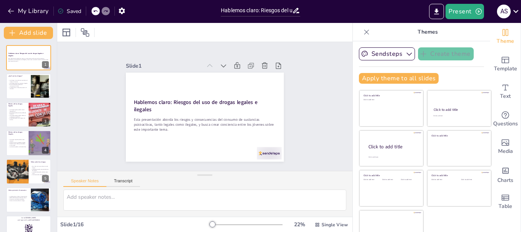
checkbox input "true"
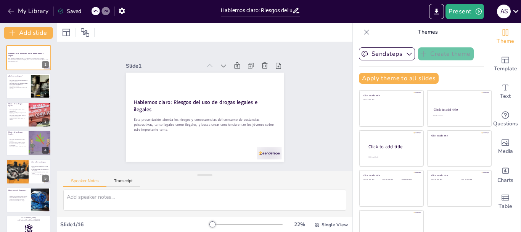
checkbox input "true"
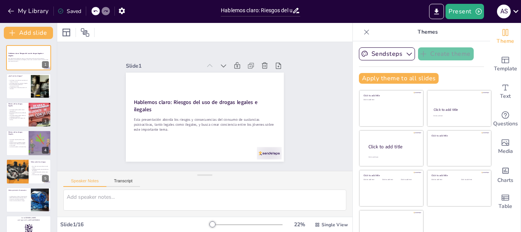
checkbox input "true"
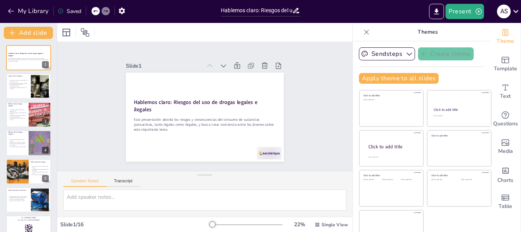
checkbox input "true"
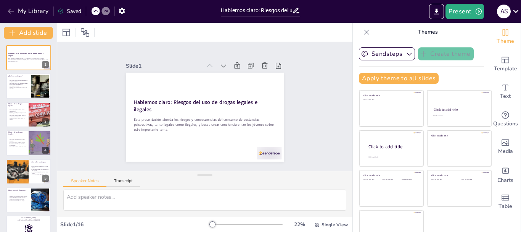
checkbox input "true"
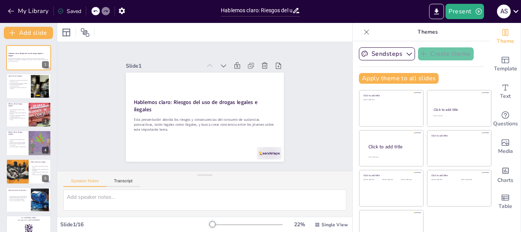
checkbox input "true"
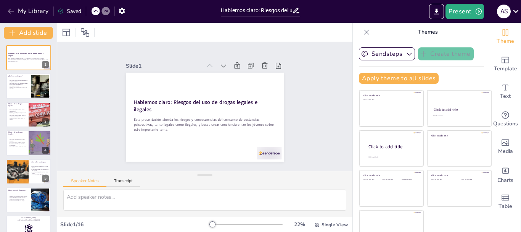
checkbox input "true"
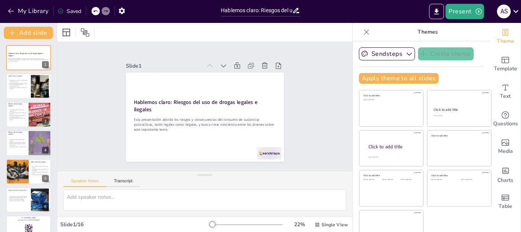
checkbox input "true"
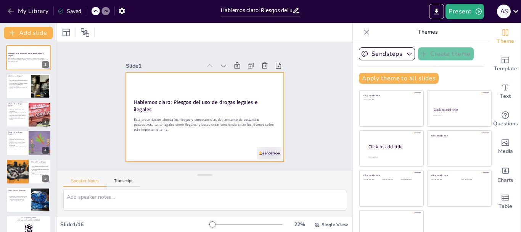
checkbox input "true"
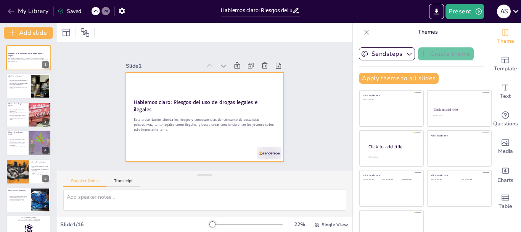
checkbox input "true"
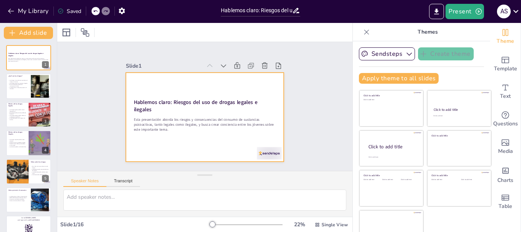
checkbox input "true"
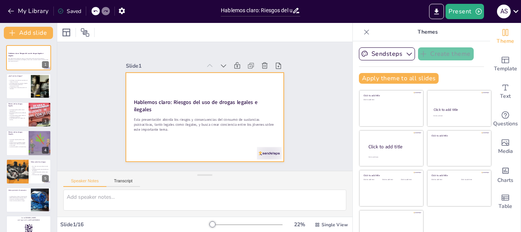
checkbox input "true"
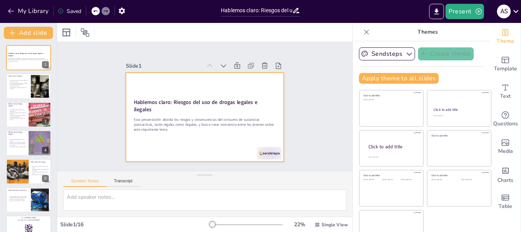
checkbox input "true"
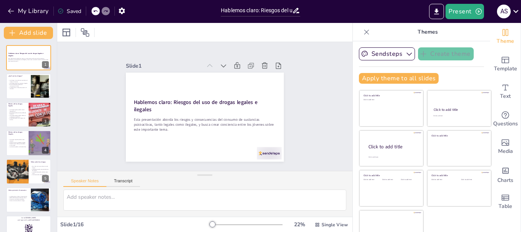
checkbox input "true"
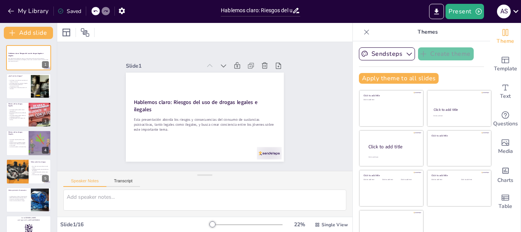
checkbox input "true"
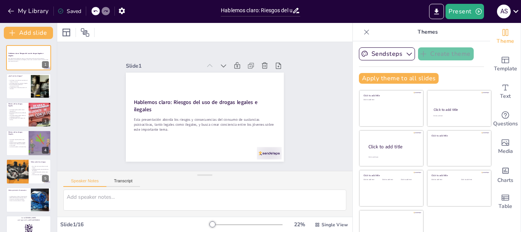
checkbox input "true"
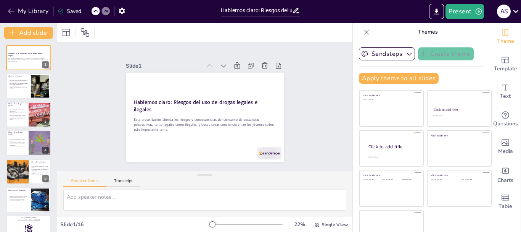
checkbox input "true"
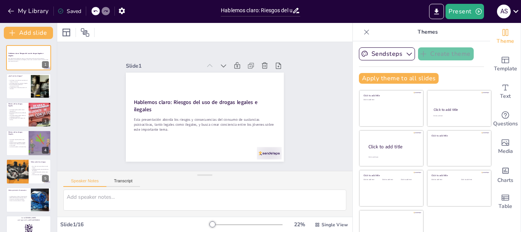
checkbox input "true"
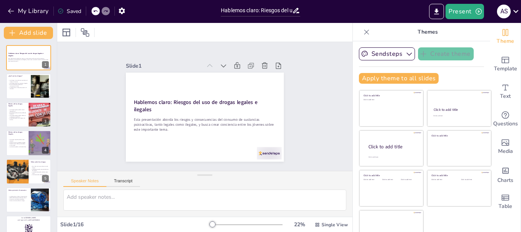
checkbox input "true"
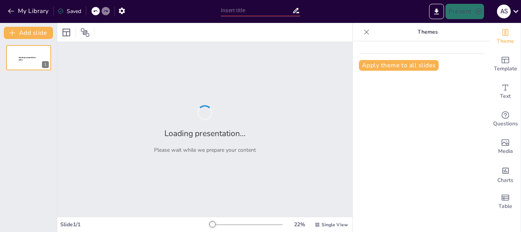
type input "Hablemos claro: Riesgos del uso de drogas legales e ilegales"
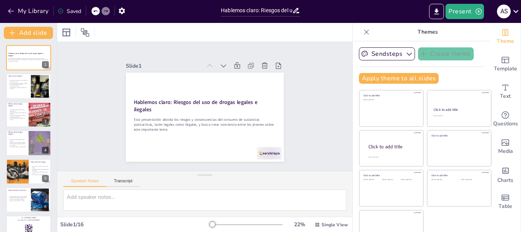
checkbox input "true"
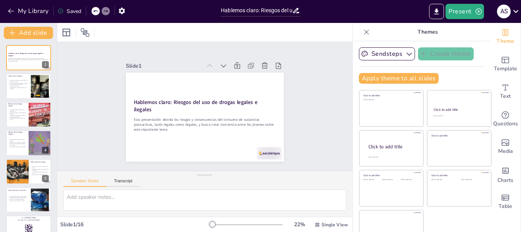
checkbox input "true"
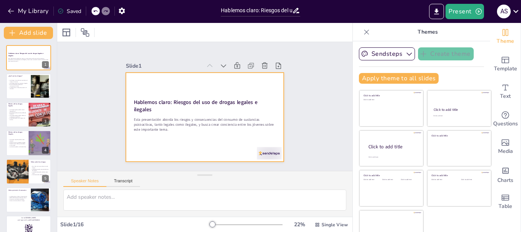
checkbox input "true"
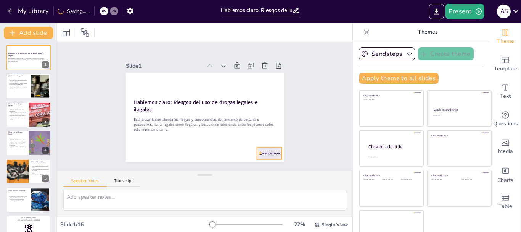
checkbox input "true"
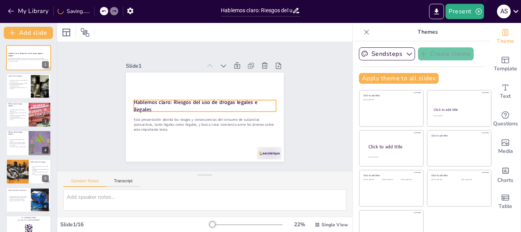
checkbox input "true"
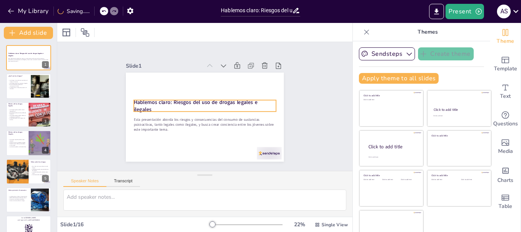
checkbox input "true"
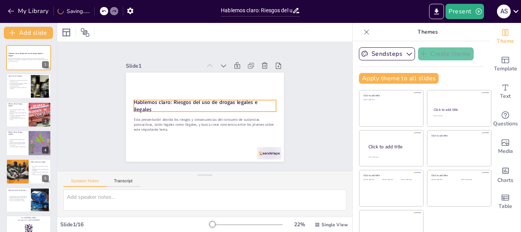
checkbox input "true"
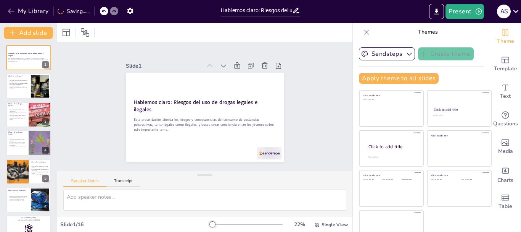
checkbox input "true"
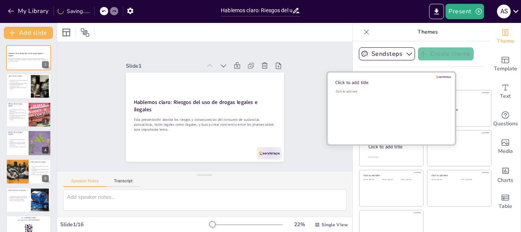
checkbox input "true"
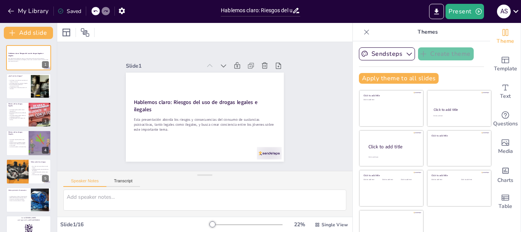
checkbox input "true"
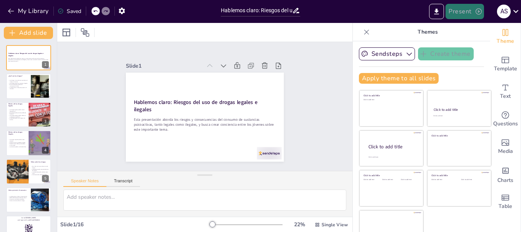
click at [468, 12] on button "Present" at bounding box center [464, 11] width 38 height 15
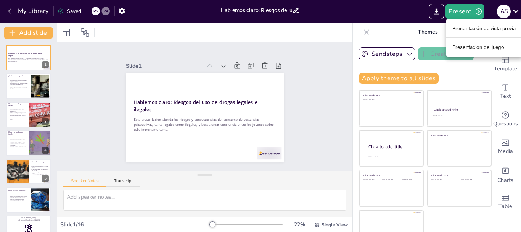
click at [470, 31] on font "Presentación de vista previa" at bounding box center [484, 29] width 64 height 6
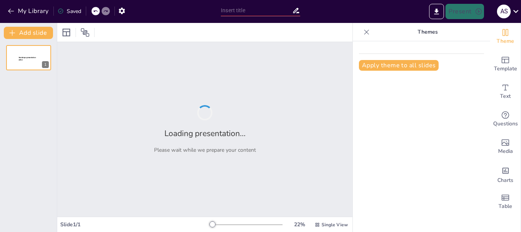
type input "Hablemos claro: Riesgos del uso de drogas legales e ilegales"
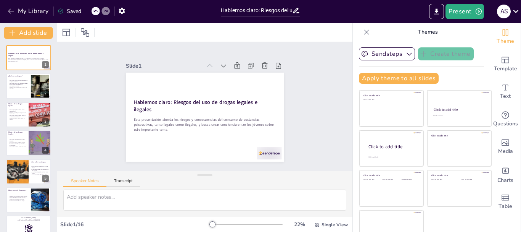
checkbox input "true"
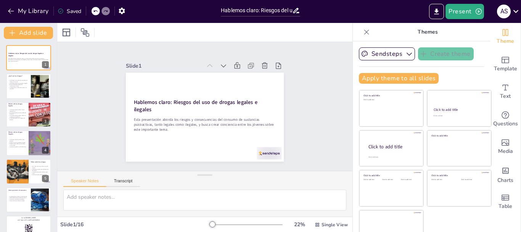
checkbox input "true"
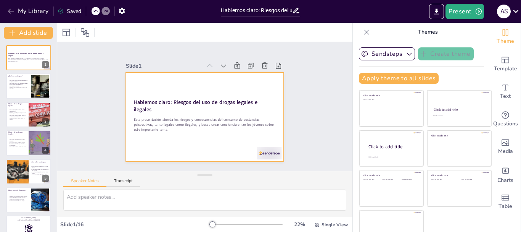
checkbox input "true"
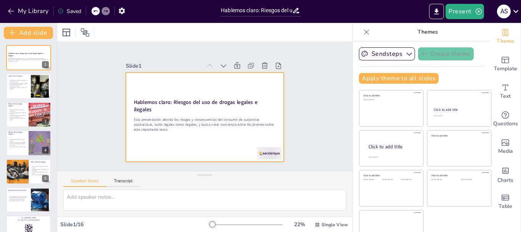
checkbox input "true"
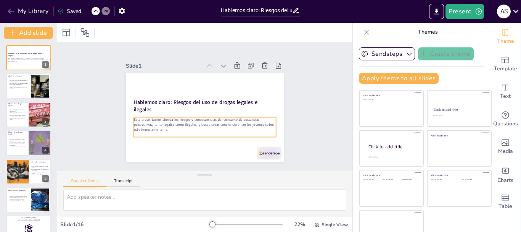
checkbox input "true"
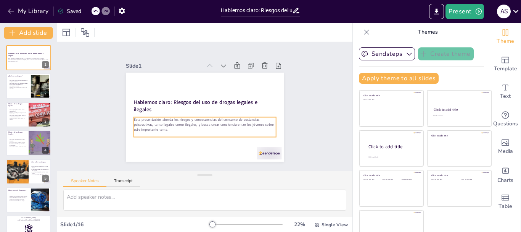
checkbox input "true"
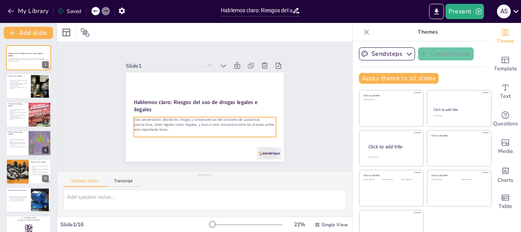
checkbox input "true"
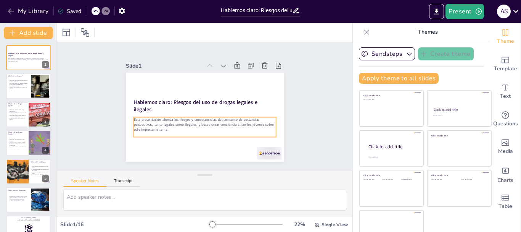
checkbox input "true"
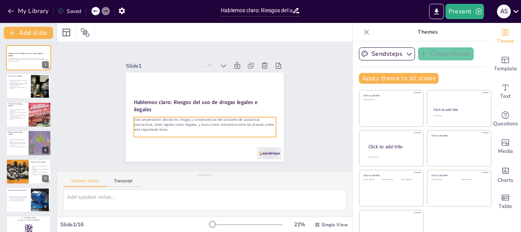
checkbox input "true"
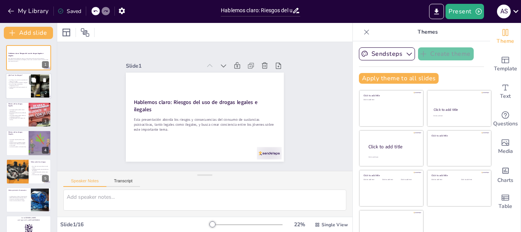
checkbox input "true"
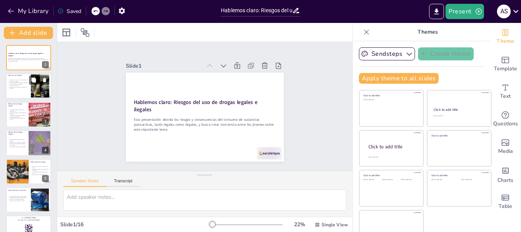
checkbox input "true"
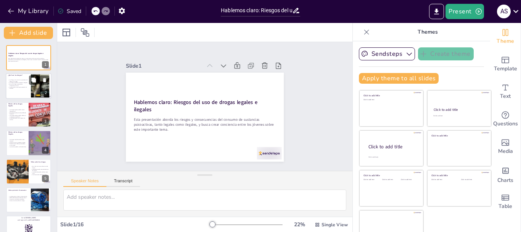
checkbox input "true"
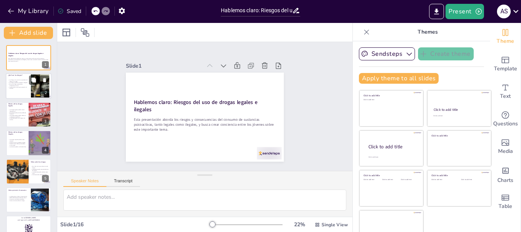
click at [19, 93] on div at bounding box center [29, 86] width 46 height 26
type textarea "Las drogas son definidas como sustancias que afectan nuestro cuerpo y mente. Es…"
checkbox input "true"
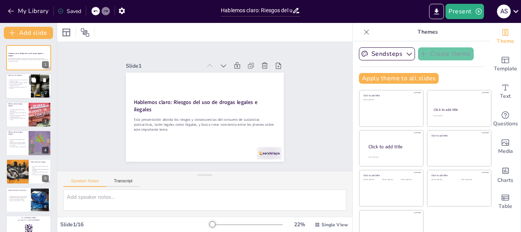
checkbox input "true"
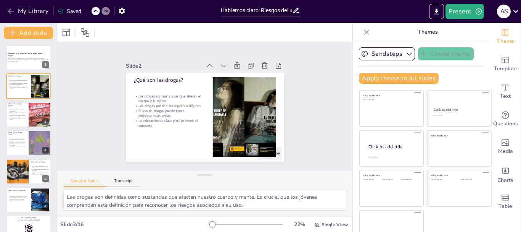
checkbox input "true"
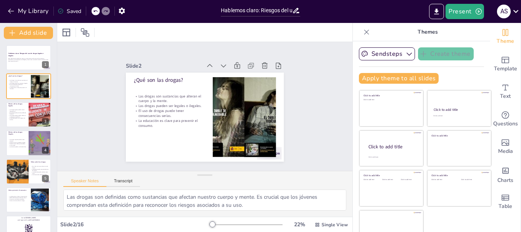
checkbox input "true"
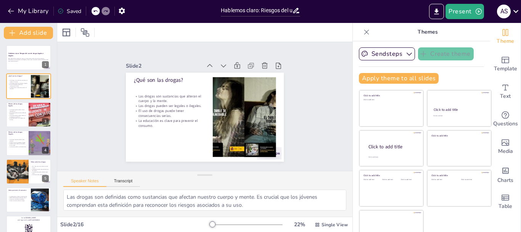
checkbox input "true"
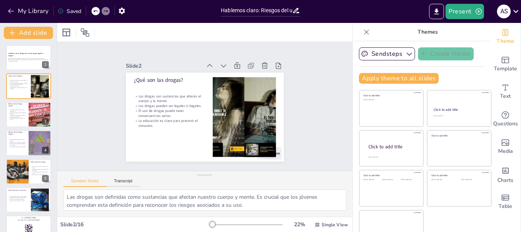
checkbox input "true"
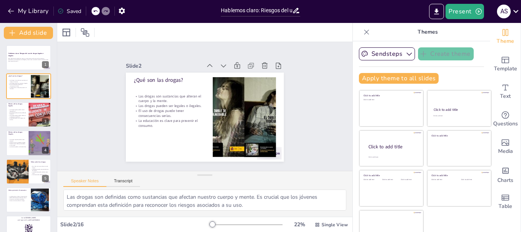
checkbox input "true"
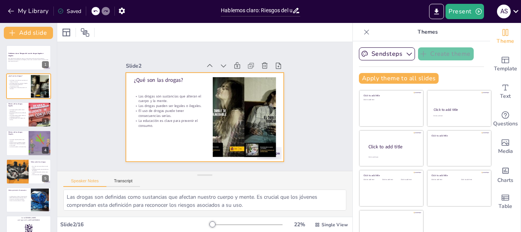
checkbox input "true"
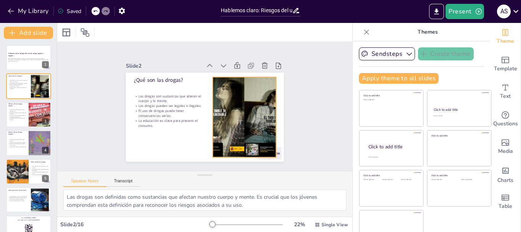
checkbox input "true"
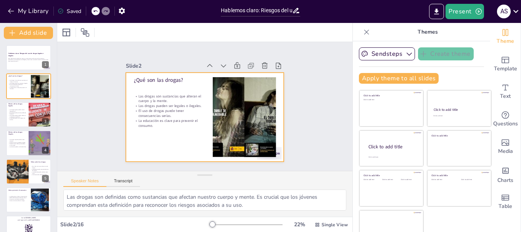
checkbox input "true"
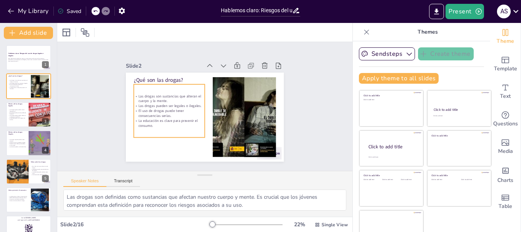
checkbox input "true"
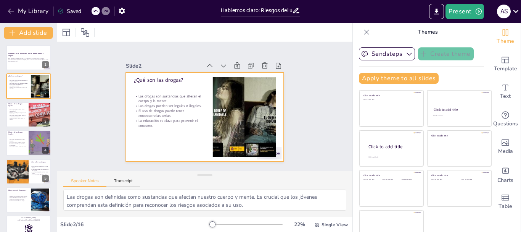
checkbox input "true"
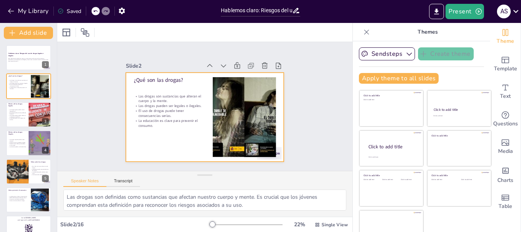
checkbox input "true"
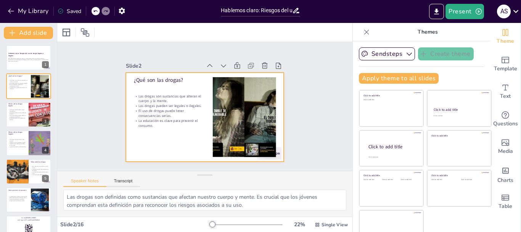
checkbox input "true"
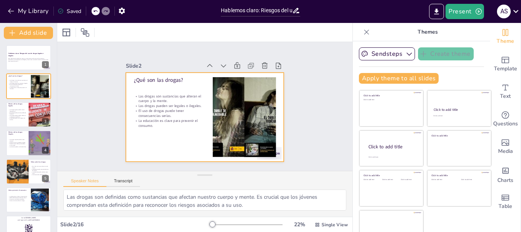
checkbox input "true"
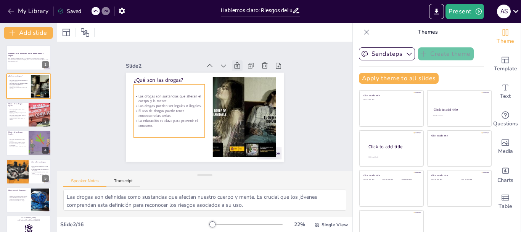
checkbox input "true"
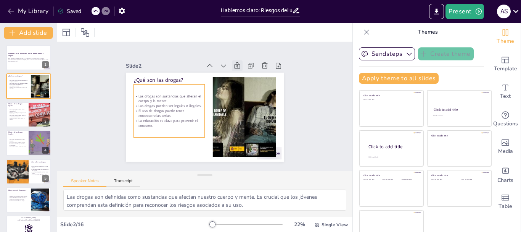
checkbox input "true"
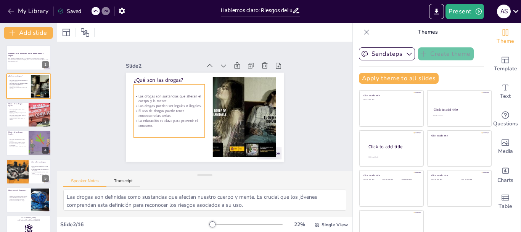
checkbox input "true"
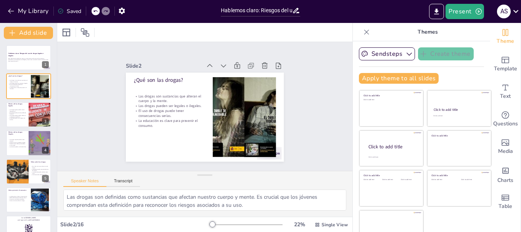
checkbox input "true"
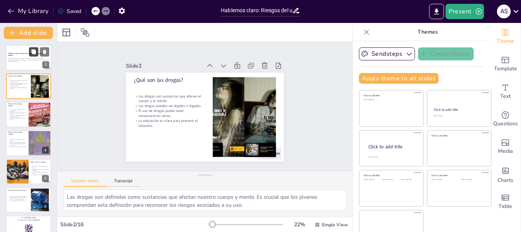
checkbox input "true"
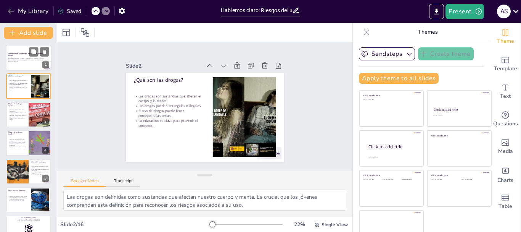
checkbox input "true"
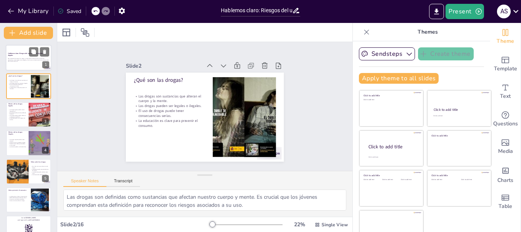
checkbox input "true"
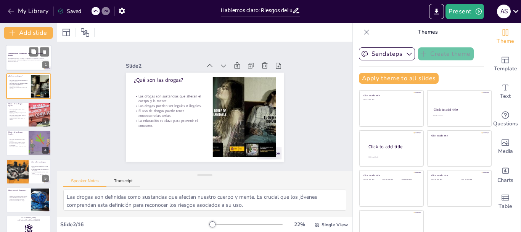
click at [27, 54] on strong "Hablemos claro: Riesgos del uso de drogas legales e ilegales" at bounding box center [26, 54] width 36 height 4
checkbox input "true"
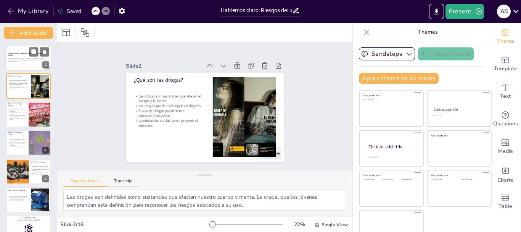
checkbox input "true"
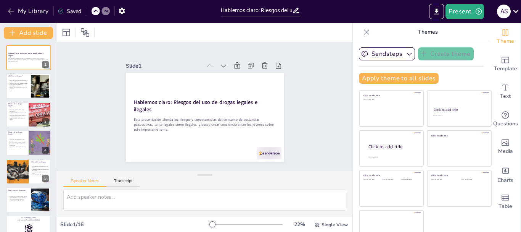
checkbox input "true"
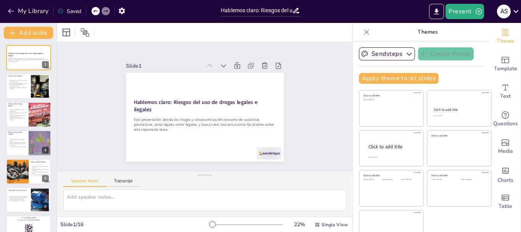
checkbox input "true"
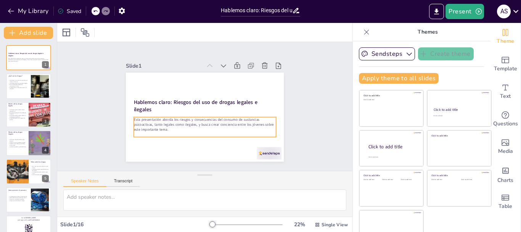
checkbox input "true"
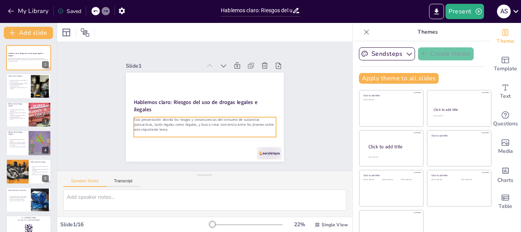
checkbox input "true"
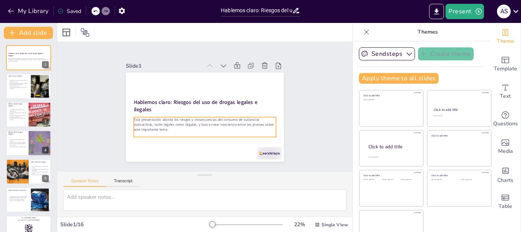
checkbox input "true"
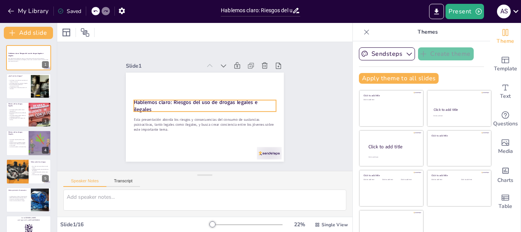
checkbox input "true"
click at [206, 101] on strong "Hablemos claro: Riesgos del uso de drogas legales e ilegales" at bounding box center [195, 101] width 124 height 20
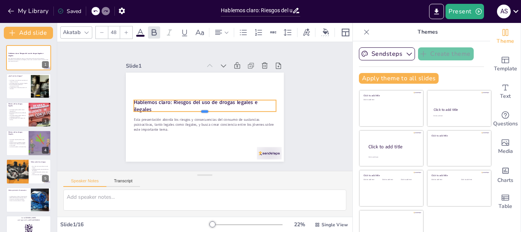
click at [146, 109] on div at bounding box center [201, 113] width 132 height 63
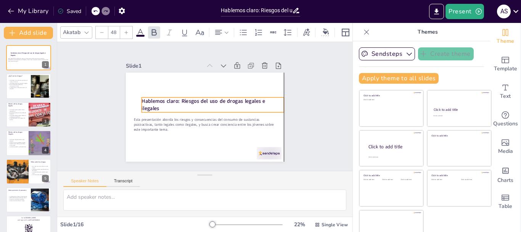
drag, startPoint x: 146, startPoint y: 107, endPoint x: 155, endPoint y: 102, distance: 10.6
click at [156, 103] on p "Hablemos claro: Riesgos del uso de drogas legales e ilegales" at bounding box center [213, 107] width 140 height 58
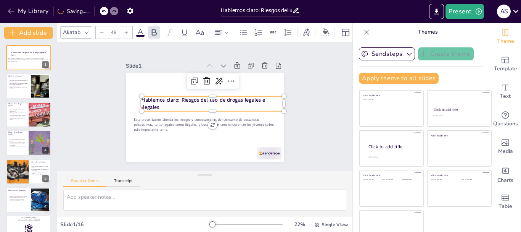
click at [154, 101] on p "Hablemos claro: Riesgos del uso de drogas legales e ilegales" at bounding box center [213, 103] width 142 height 15
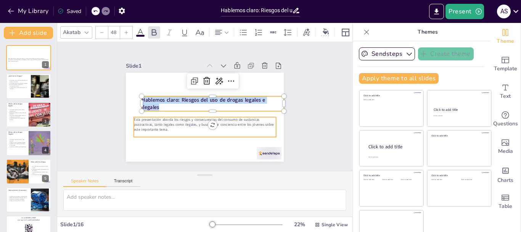
click at [169, 127] on p "Esta presentación aborda los riesgos y consecuencias del consumo de sustancias …" at bounding box center [201, 124] width 142 height 44
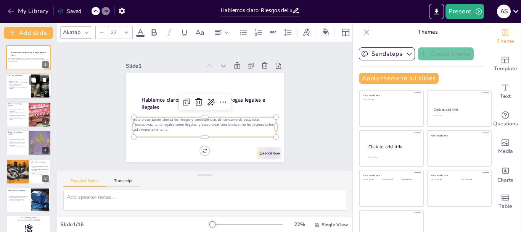
click at [31, 86] on div at bounding box center [40, 85] width 32 height 23
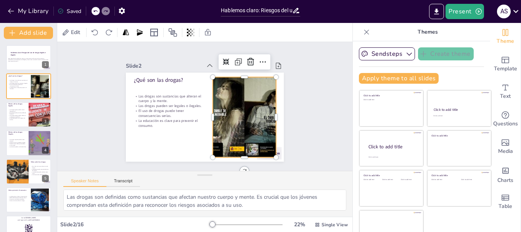
click at [236, 133] on div at bounding box center [243, 121] width 117 height 91
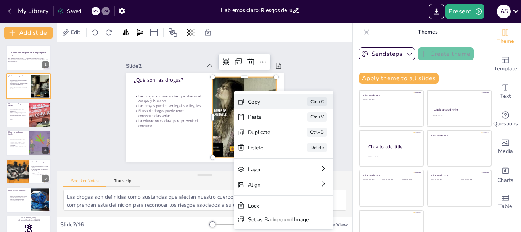
click at [300, 150] on div "Copy" at bounding box center [319, 155] width 39 height 11
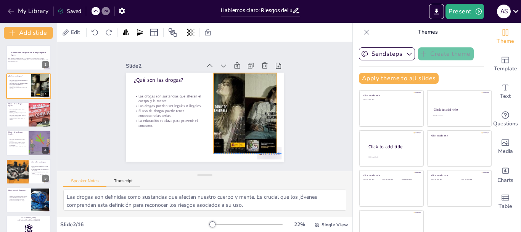
drag, startPoint x: 235, startPoint y: 123, endPoint x: 236, endPoint y: 117, distance: 5.4
click at [236, 117] on div at bounding box center [244, 117] width 117 height 91
click at [160, 106] on p "El uso de drogas puede tener consecuencias serias." at bounding box center [169, 109] width 72 height 17
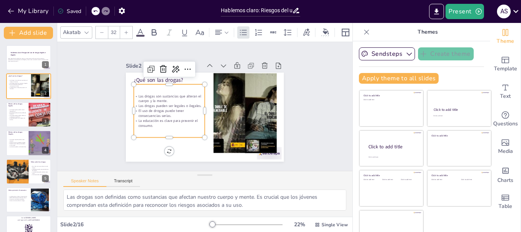
click at [145, 125] on p "La educación es clave para prevenir el consumo." at bounding box center [169, 123] width 71 height 10
click at [145, 125] on p "La educación es clave para prevenir el consumo." at bounding box center [168, 119] width 72 height 17
click at [145, 125] on p "La educación es clave para prevenir el consumo." at bounding box center [165, 103] width 66 height 44
click at [145, 125] on p "La educación es clave para prevenir el consumo." at bounding box center [168, 119] width 72 height 17
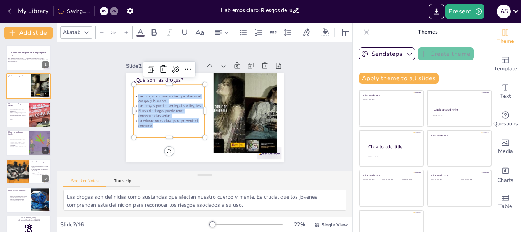
drag, startPoint x: 145, startPoint y: 125, endPoint x: 131, endPoint y: 92, distance: 35.1
click at [132, 92] on div "Las drogas son sustancias que alteran el cuerpo y la mente. Las drogas pueden s…" at bounding box center [169, 107] width 74 height 42
copy div "Las drogas son sustancias que alteran el cuerpo y la mente. Las drogas pueden s…"
click at [30, 116] on div at bounding box center [40, 114] width 46 height 26
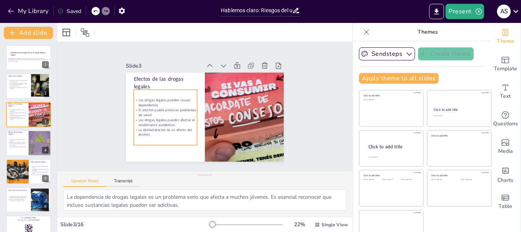
click at [160, 117] on p "Las drogas legales pueden afectar el rendimiento académico." at bounding box center [164, 118] width 64 height 16
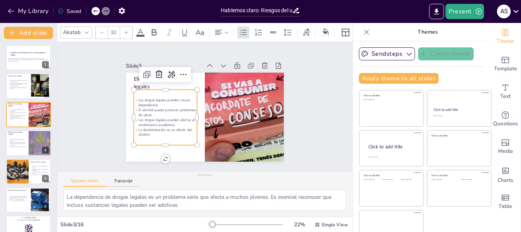
click at [160, 117] on p "Las drogas legales pueden afectar el rendimiento académico." at bounding box center [164, 118] width 64 height 16
click at [149, 119] on div "Las drogas legales pueden causar dependencia. El alcohol puede provocar problem…" at bounding box center [176, 77] width 80 height 82
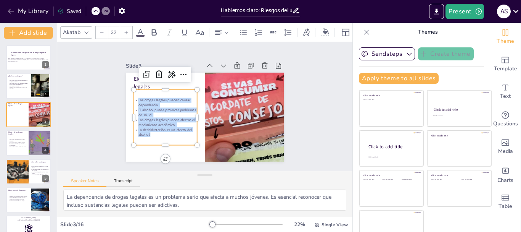
drag, startPoint x: 144, startPoint y: 132, endPoint x: 125, endPoint y: 98, distance: 39.6
click at [125, 98] on div "Efectos de las drogas legales Las drogas legales pueden causar dependencia. El …" at bounding box center [204, 116] width 166 height 105
copy div "Las drogas legales pueden causar dependencia. El alcohol puede provocar problem…"
click at [18, 147] on div "Las drogas ilegales pueden causar adicción. Pueden provocar problemas legales. …" at bounding box center [17, 143] width 18 height 16
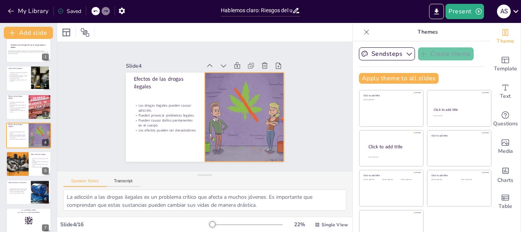
click at [172, 117] on p "Pueden causar daños permanentes en el cuerpo." at bounding box center [162, 105] width 62 height 35
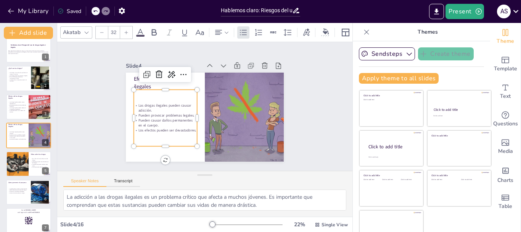
click at [170, 122] on p "Pueden causar daños permanentes en el cuerpo." at bounding box center [163, 114] width 64 height 23
click at [170, 122] on p "Pueden causar daños permanentes en el cuerpo." at bounding box center [164, 118] width 64 height 16
drag, startPoint x: 154, startPoint y: 130, endPoint x: 142, endPoint y: 111, distance: 22.1
click at [142, 111] on div "Las drogas ilegales pueden causar adicción. Pueden provocar problemas legales. …" at bounding box center [164, 109] width 74 height 68
click at [154, 122] on p "Pueden causar daños permanentes en el cuerpo." at bounding box center [164, 118] width 64 height 16
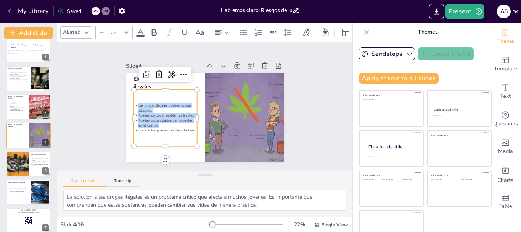
drag, startPoint x: 154, startPoint y: 122, endPoint x: 130, endPoint y: 102, distance: 31.5
click at [134, 103] on div "Las drogas ilegales pueden causar adicción. Pueden provocar problemas legales. …" at bounding box center [165, 117] width 63 height 29
click at [167, 133] on div "Las drogas ilegales pueden causar adicción. Pueden provocar problemas legales. …" at bounding box center [164, 109] width 74 height 68
click at [167, 133] on div "Las drogas ilegales pueden causar adicción. Pueden provocar problemas legales. …" at bounding box center [164, 113] width 69 height 63
click at [25, 163] on div at bounding box center [17, 164] width 39 height 26
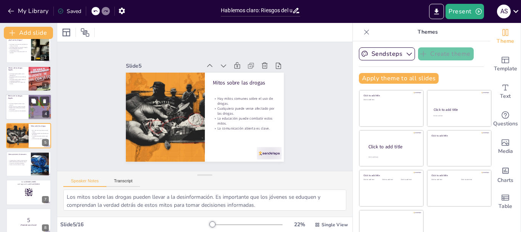
scroll to position [0, 0]
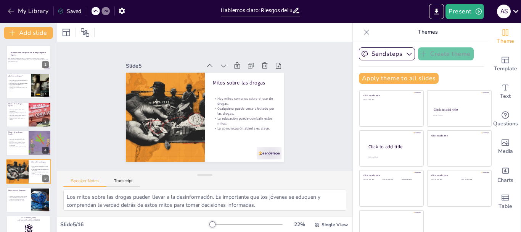
click at [23, 200] on p "Crear conciencia sobre los riesgos." at bounding box center [18, 200] width 20 height 2
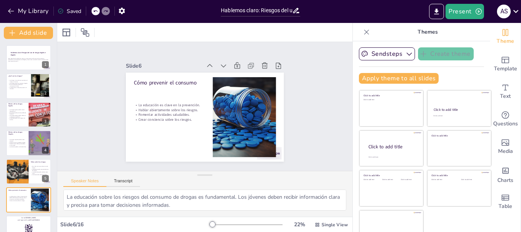
scroll to position [64, 0]
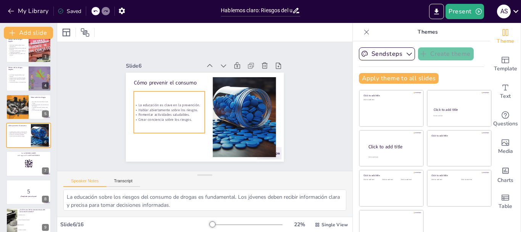
click at [159, 108] on p "Hablar abiertamente sobre los riesgos." at bounding box center [168, 106] width 71 height 12
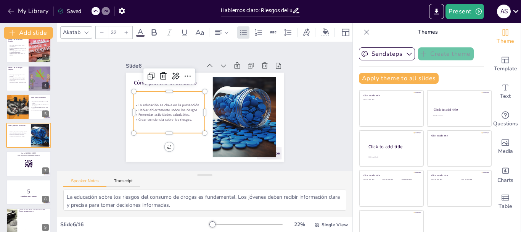
click at [187, 118] on p "Crear conciencia sobre los riesgos." at bounding box center [167, 111] width 71 height 19
click at [187, 118] on p "Crear conciencia sobre los riesgos." at bounding box center [167, 116] width 71 height 12
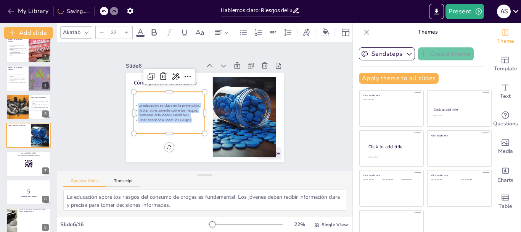
drag, startPoint x: 187, startPoint y: 117, endPoint x: 124, endPoint y: 100, distance: 65.3
click at [124, 100] on div "Cómo prevenir el consumo La educación es clave en la prevención. Hablar abierta…" at bounding box center [204, 116] width 166 height 105
copy div "La educación es clave en la prevención. Hablar abiertamente sobre los riesgos. …"
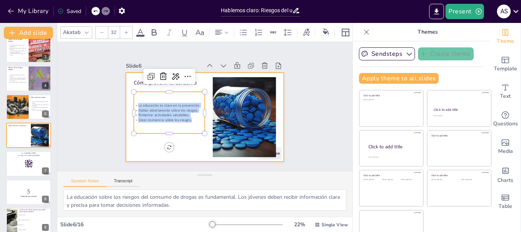
click at [109, 130] on div "Slide 1 Hablemos claro: Riesgos del uso de drogas legales e ilegales Esta prese…" at bounding box center [204, 106] width 211 height 131
